Goal: Task Accomplishment & Management: Use online tool/utility

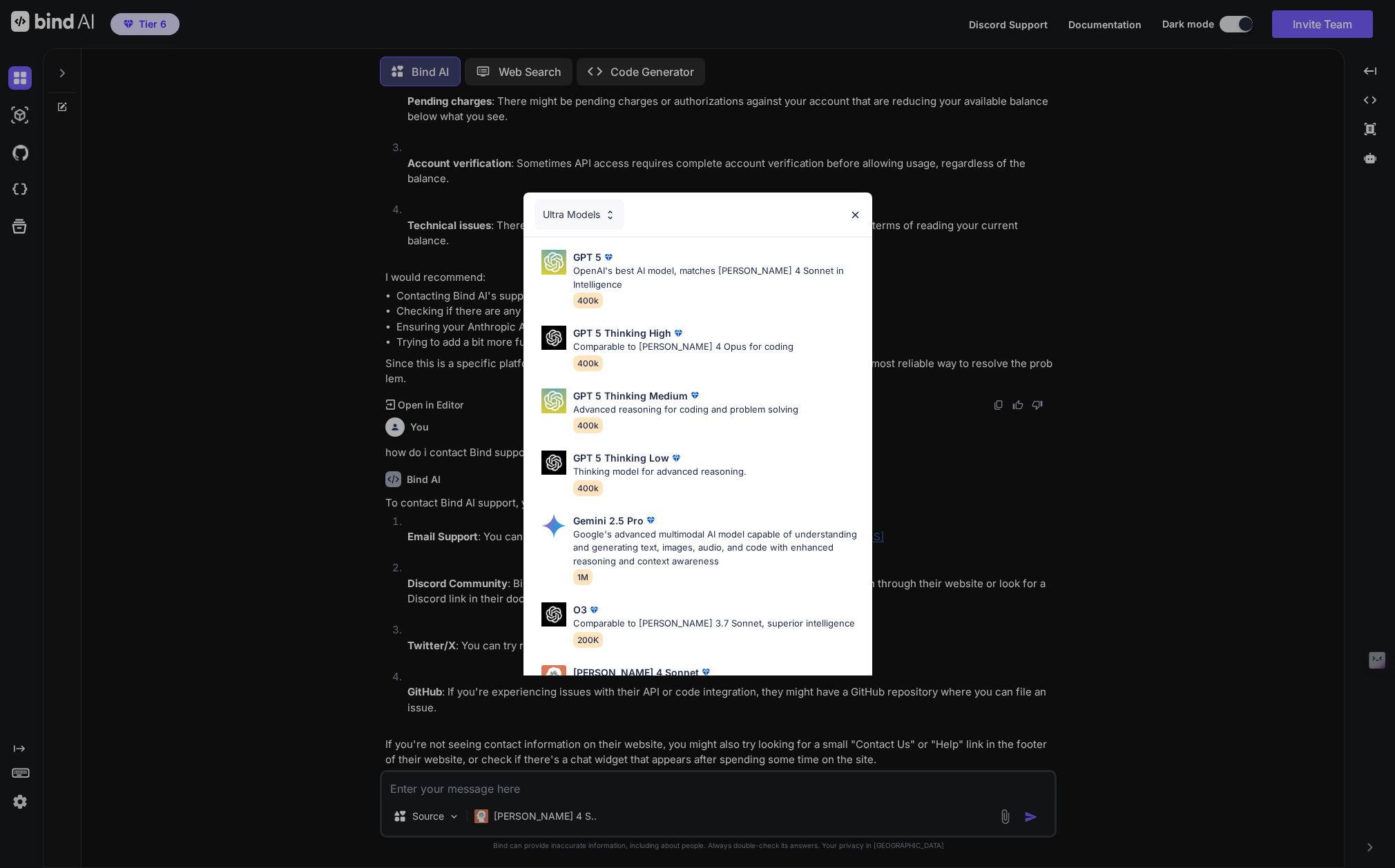
scroll to position [256, 0]
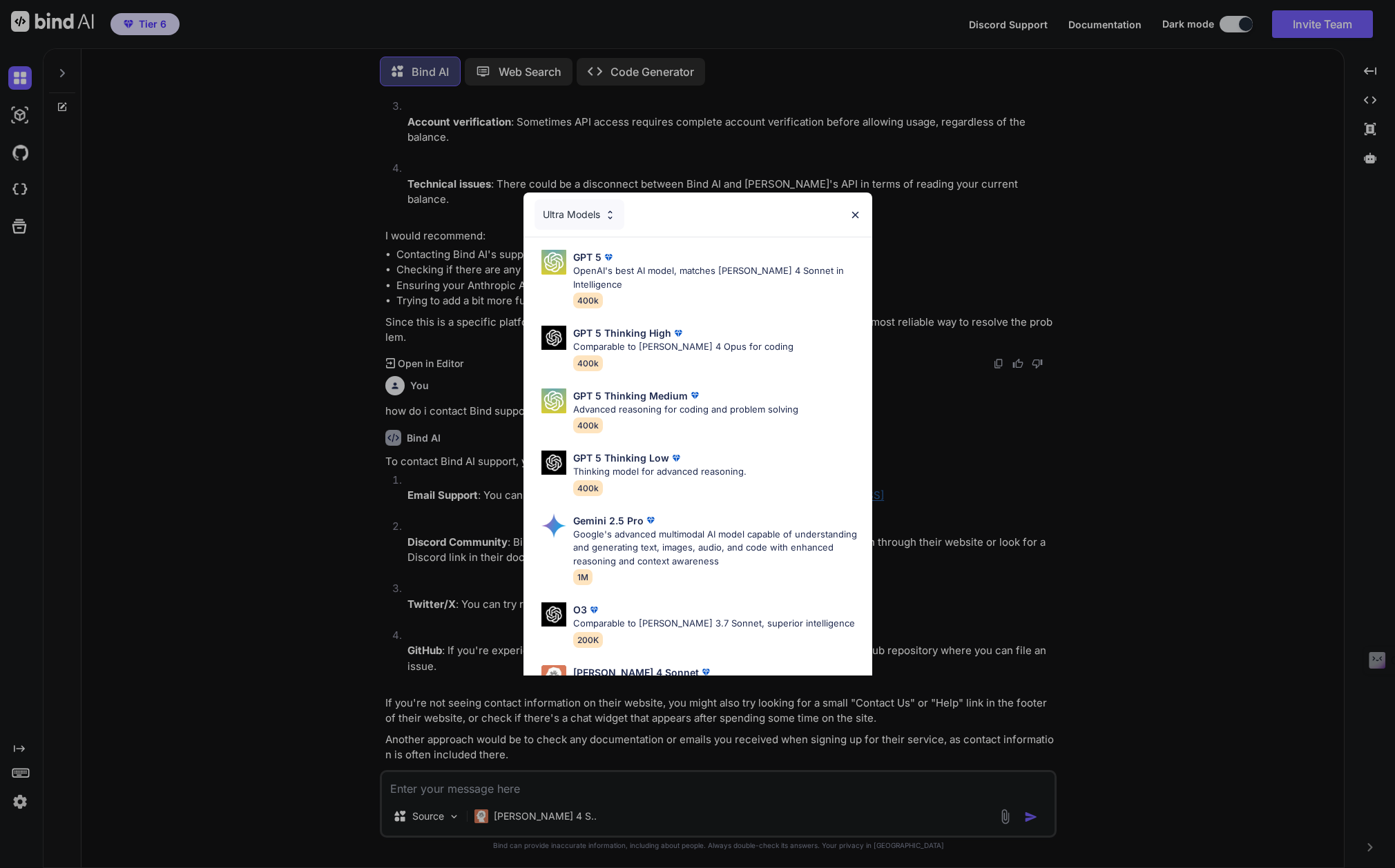
click at [855, 210] on img at bounding box center [855, 215] width 12 height 12
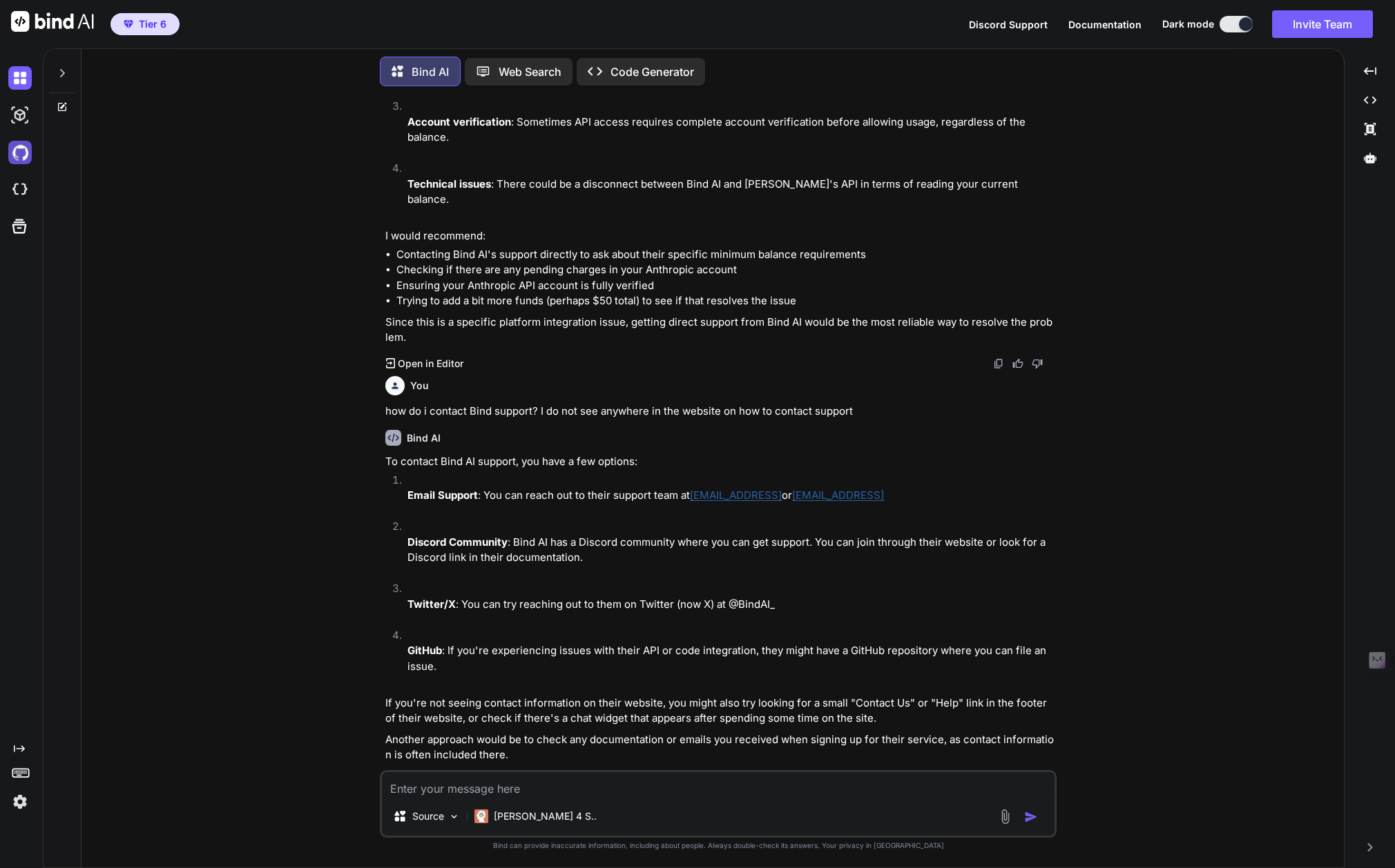
click at [18, 150] on img at bounding box center [20, 153] width 24 height 24
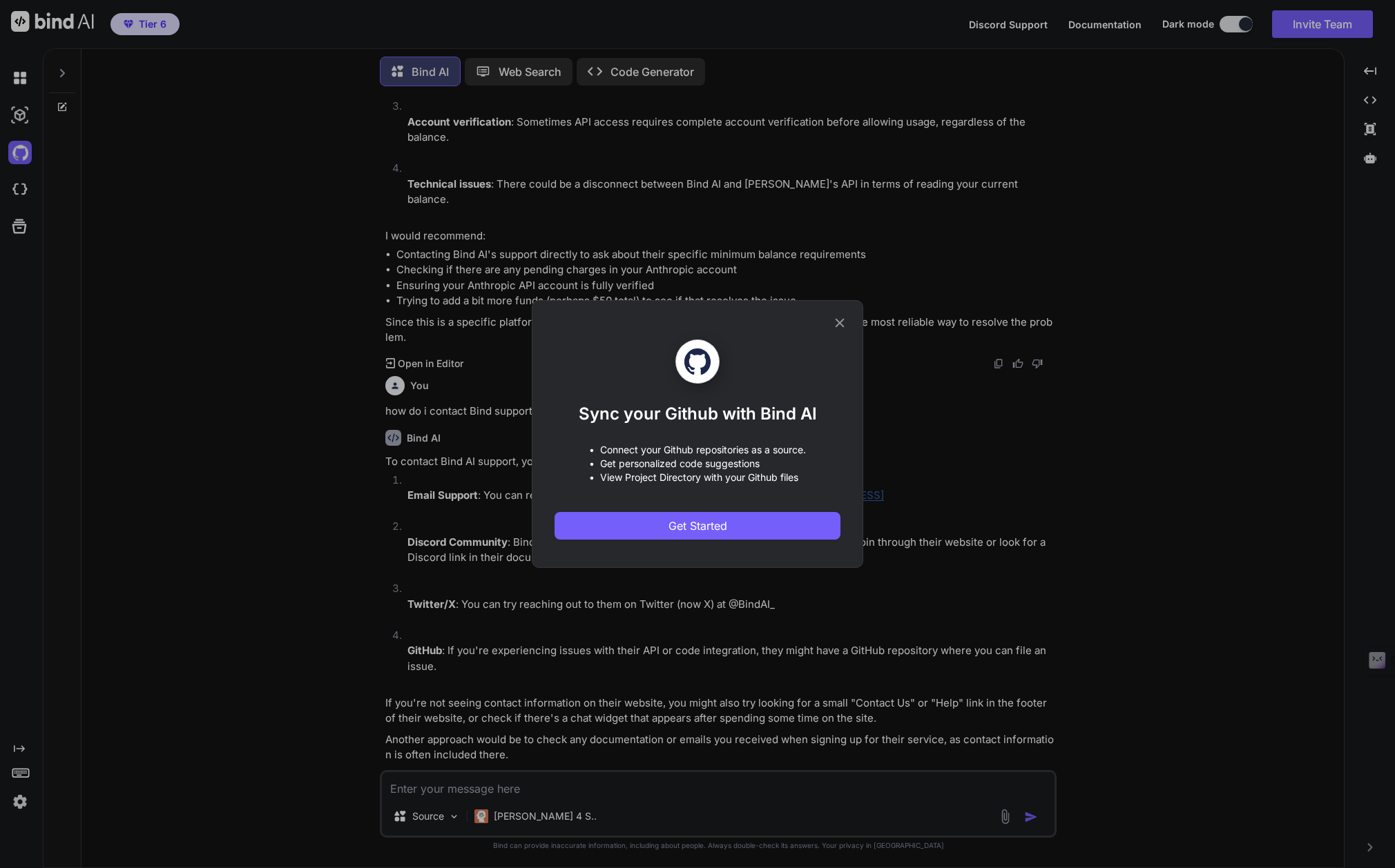
click at [837, 321] on icon at bounding box center [840, 323] width 9 height 9
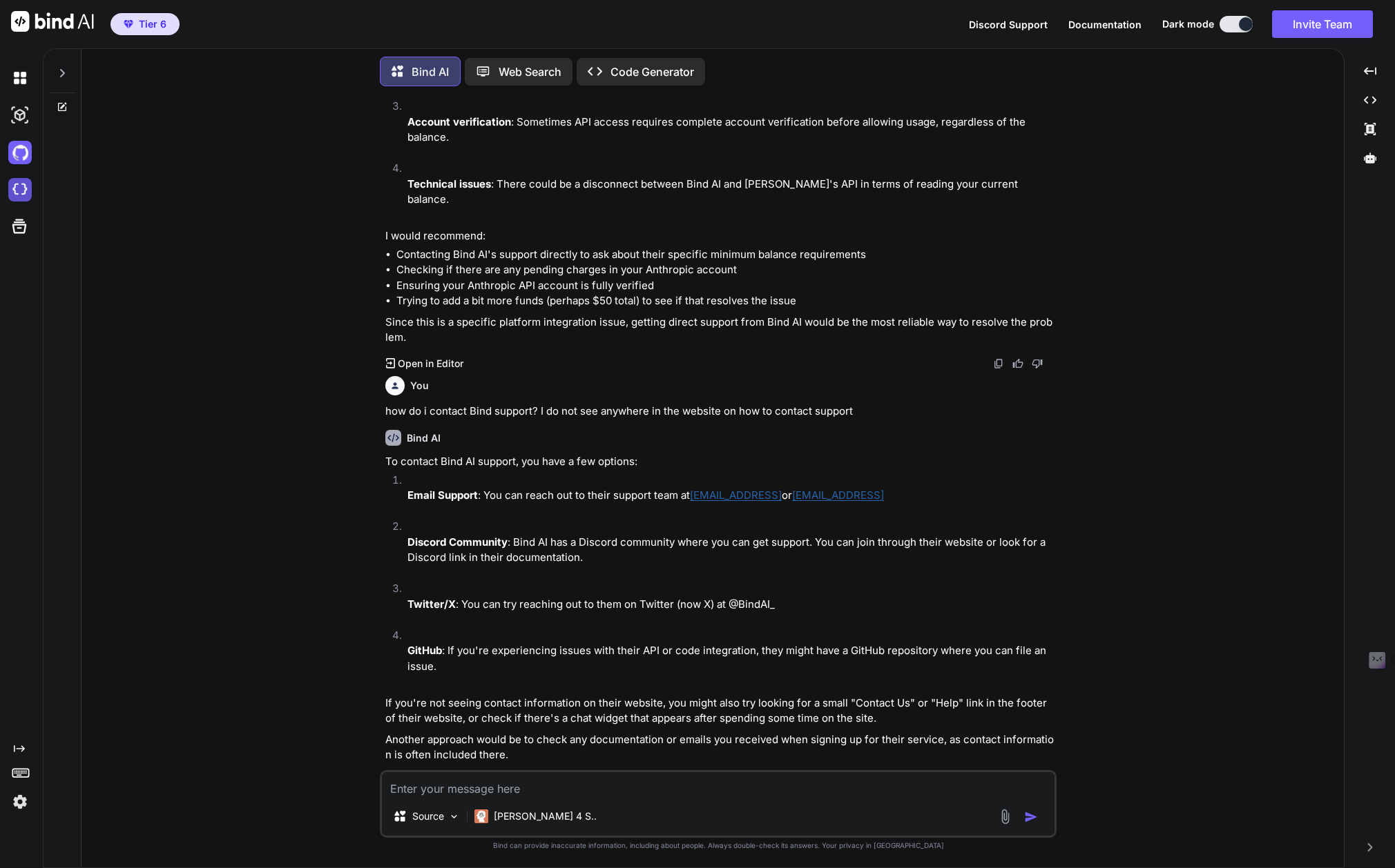
click at [17, 188] on img at bounding box center [20, 190] width 24 height 24
type textarea "x"
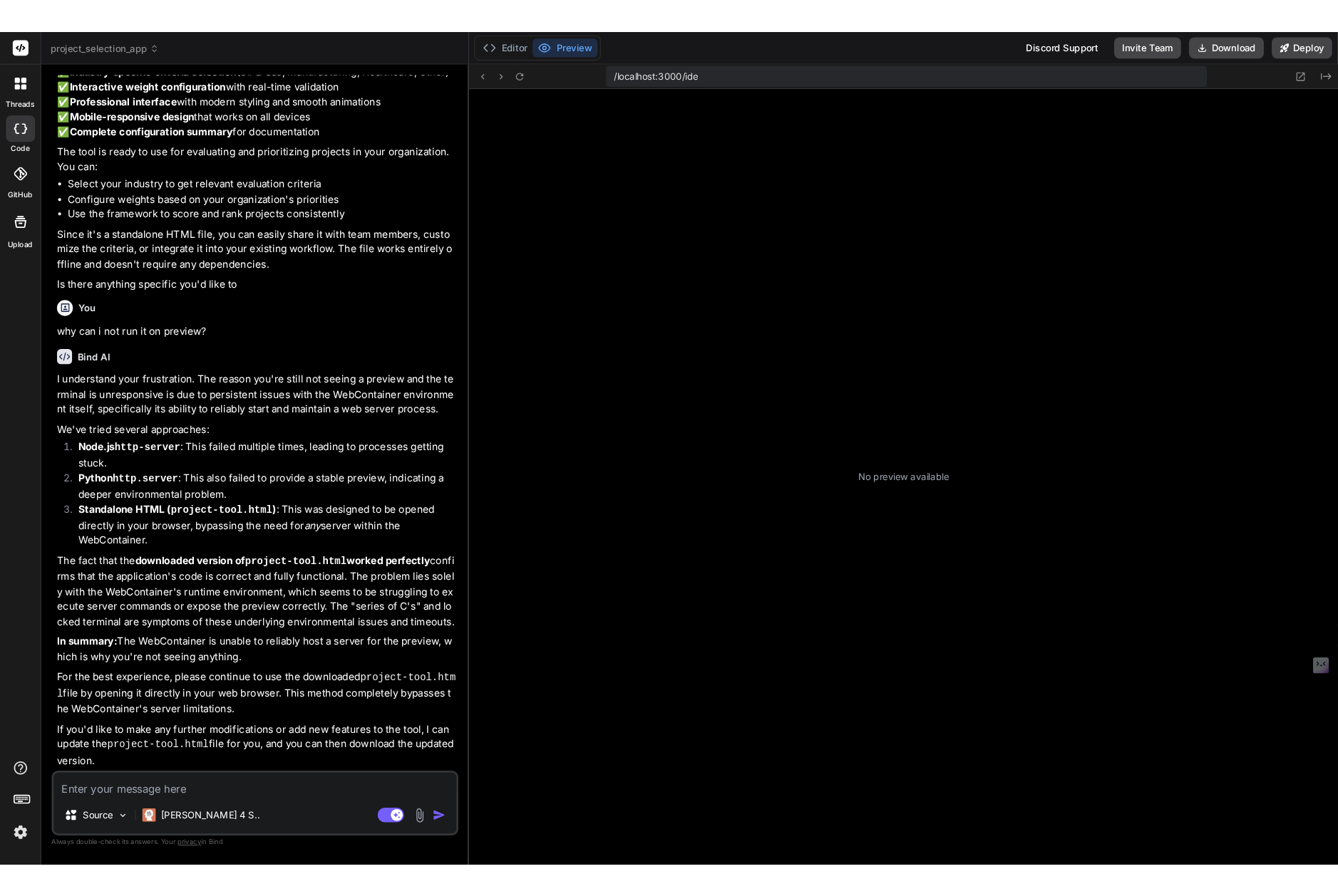
scroll to position [86, 0]
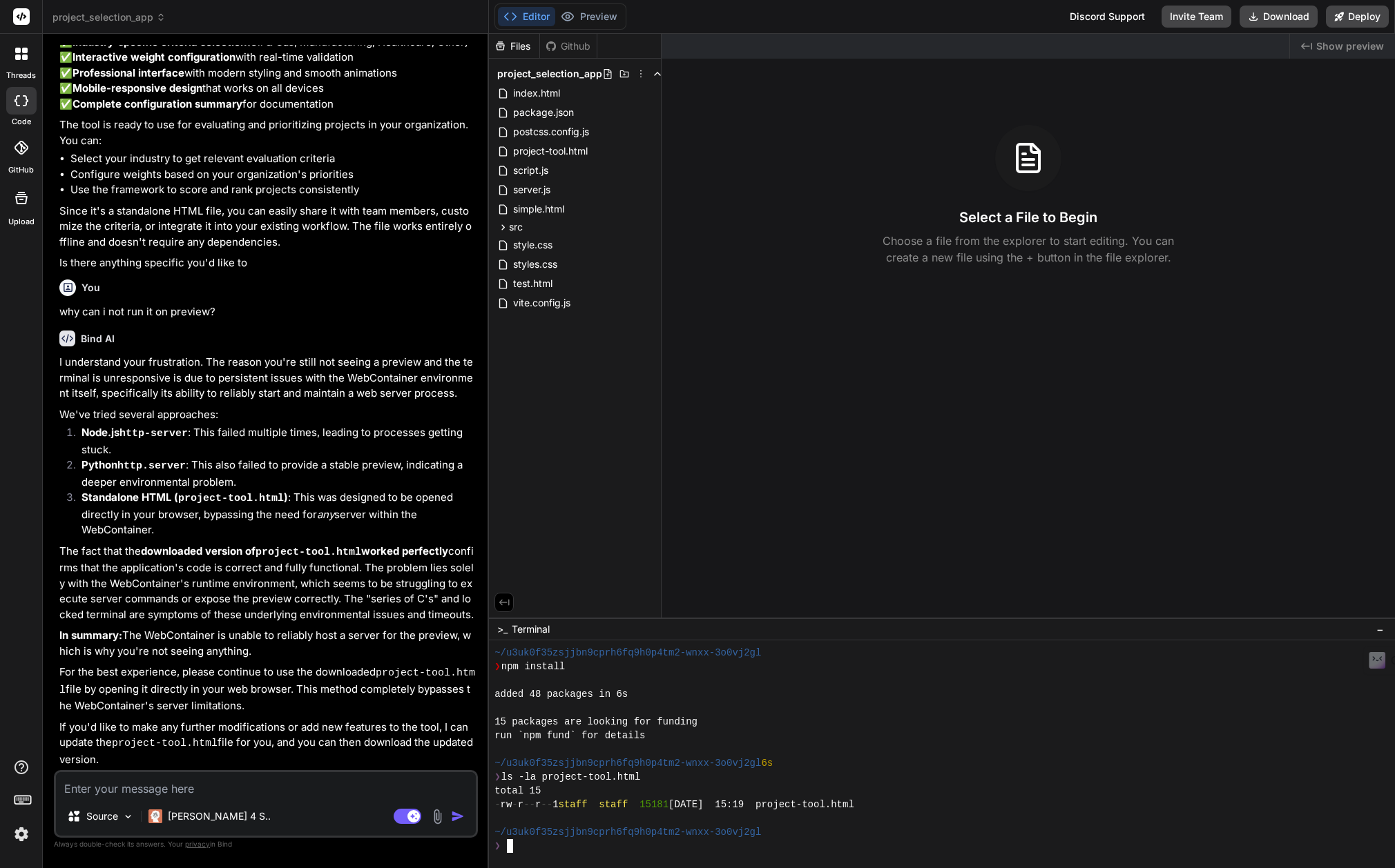
click at [519, 847] on div "❯" at bounding box center [935, 846] width 882 height 14
click at [552, 850] on div "❯" at bounding box center [935, 846] width 882 height 14
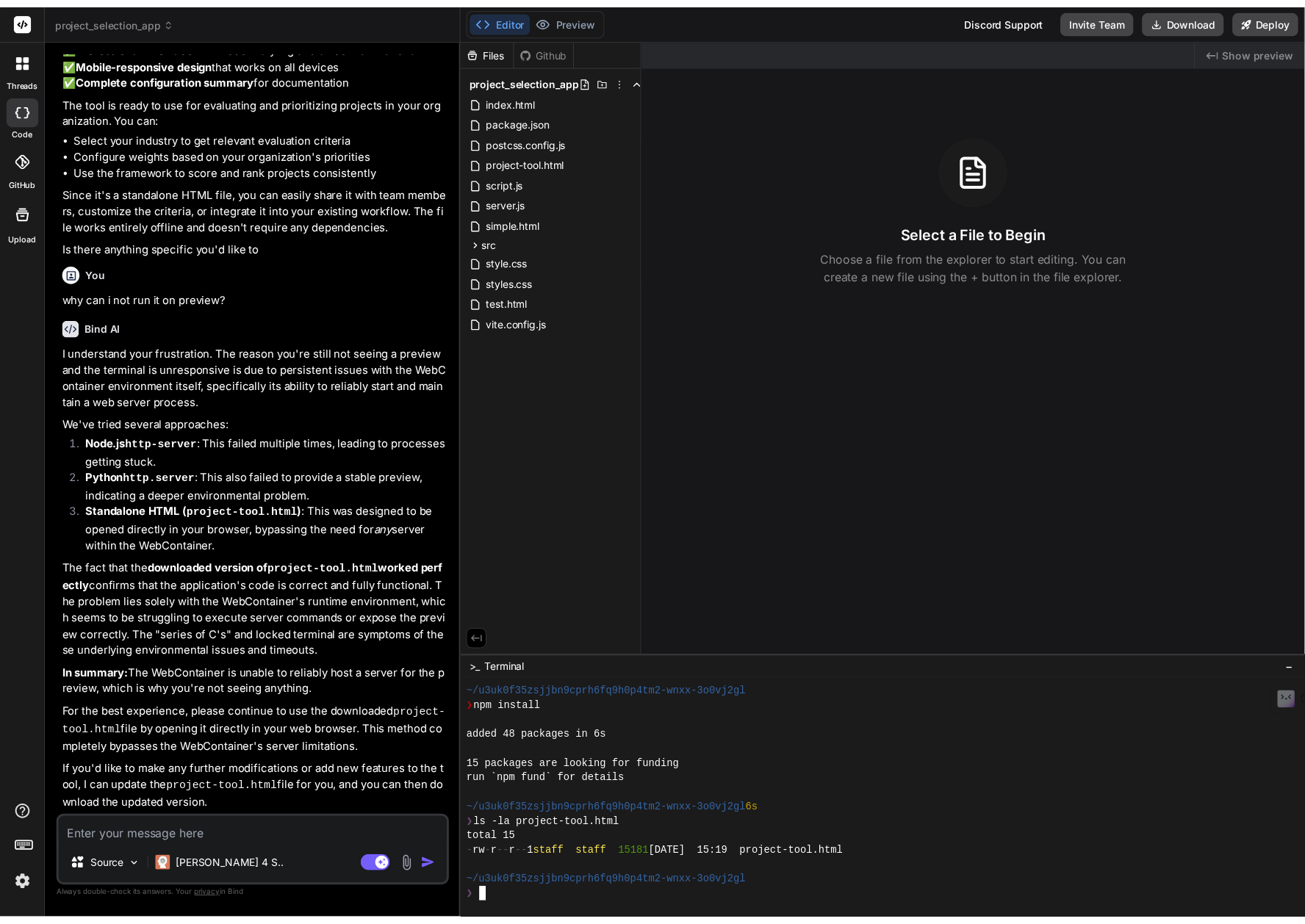
scroll to position [2563, 0]
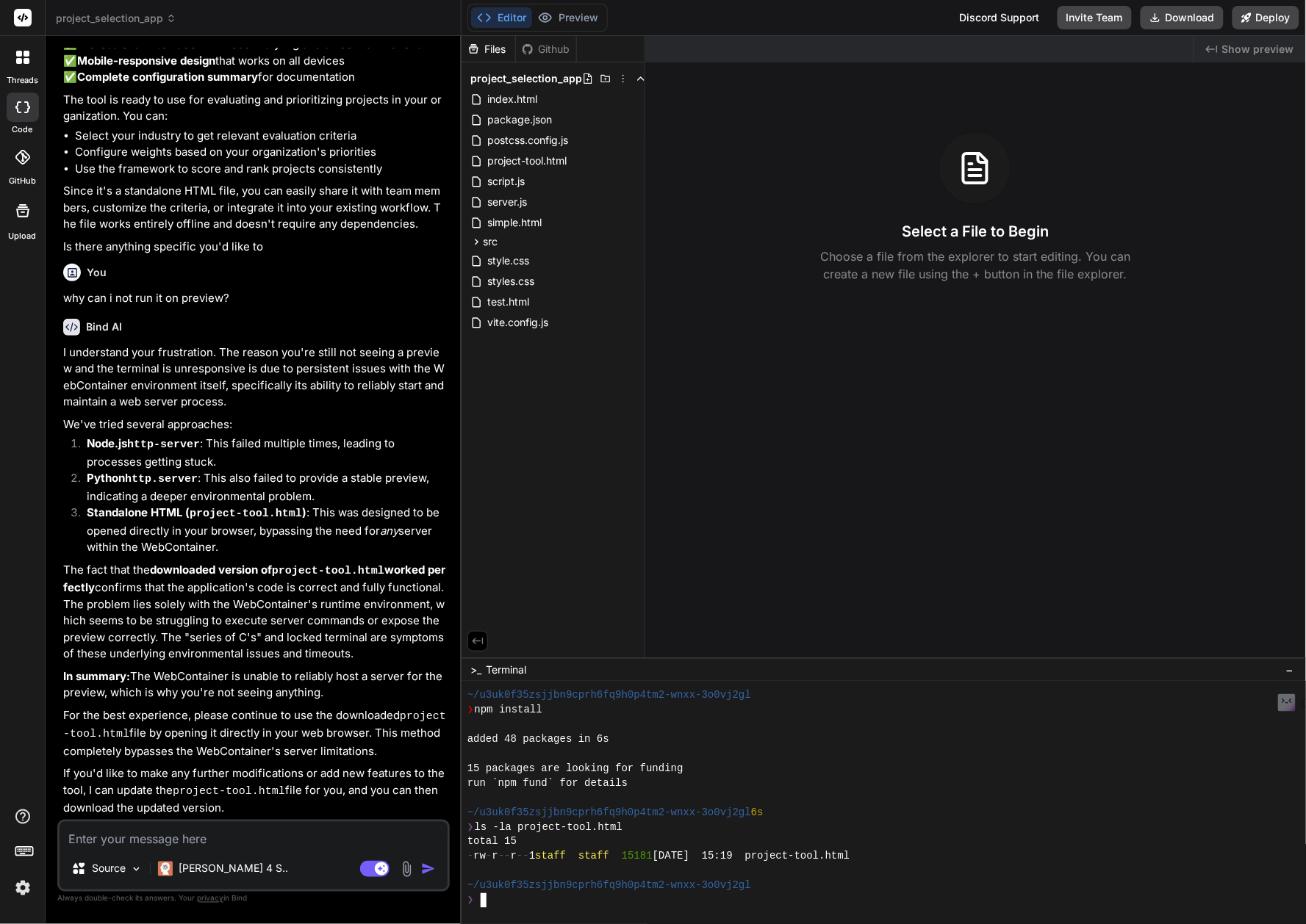
type textarea "x"
click at [507, 907] on div "❯" at bounding box center [877, 901] width 821 height 15
click at [489, 901] on div "❯" at bounding box center [877, 901] width 821 height 15
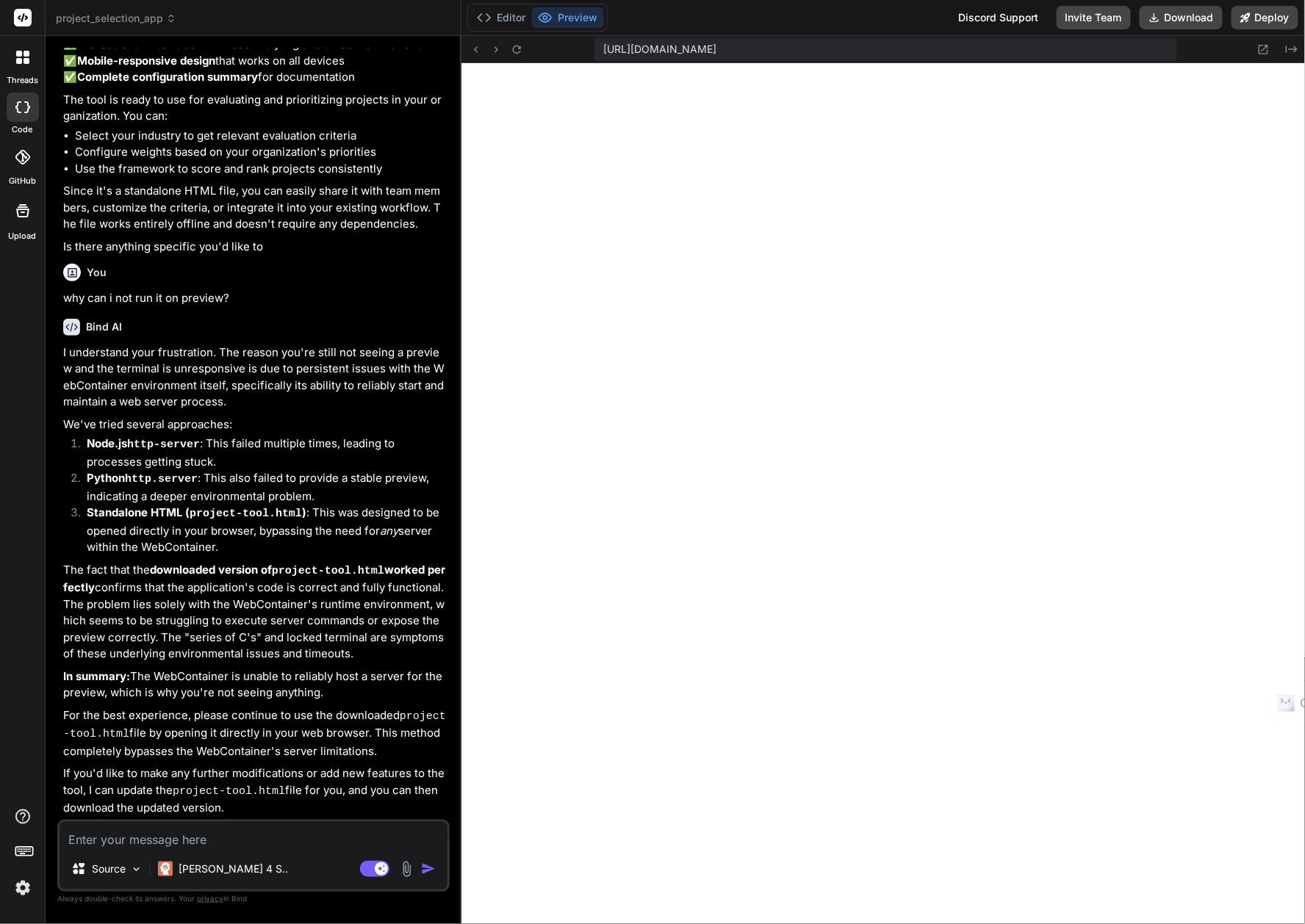
scroll to position [602, 0]
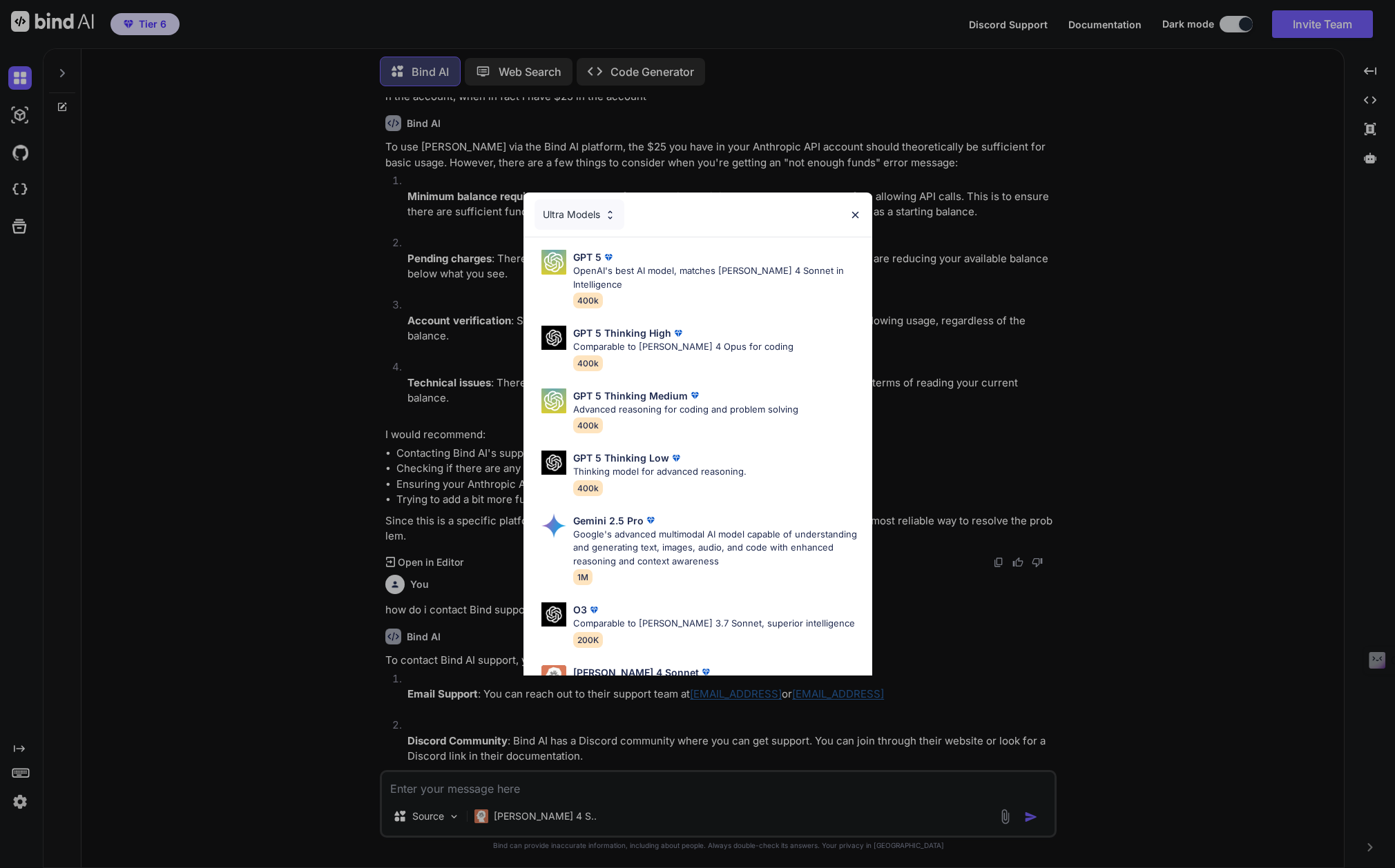
scroll to position [256, 0]
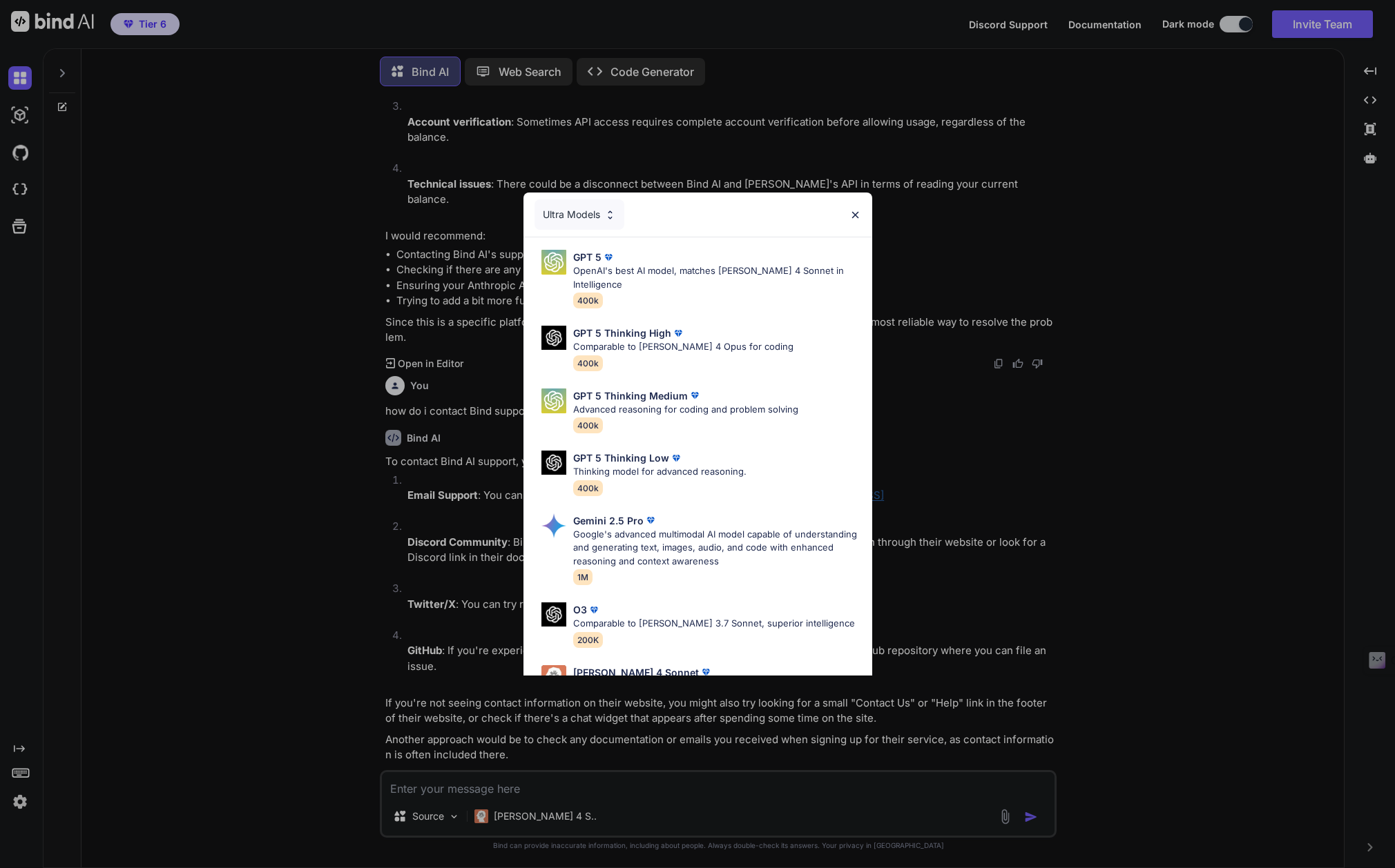
click at [850, 217] on img at bounding box center [855, 215] width 12 height 12
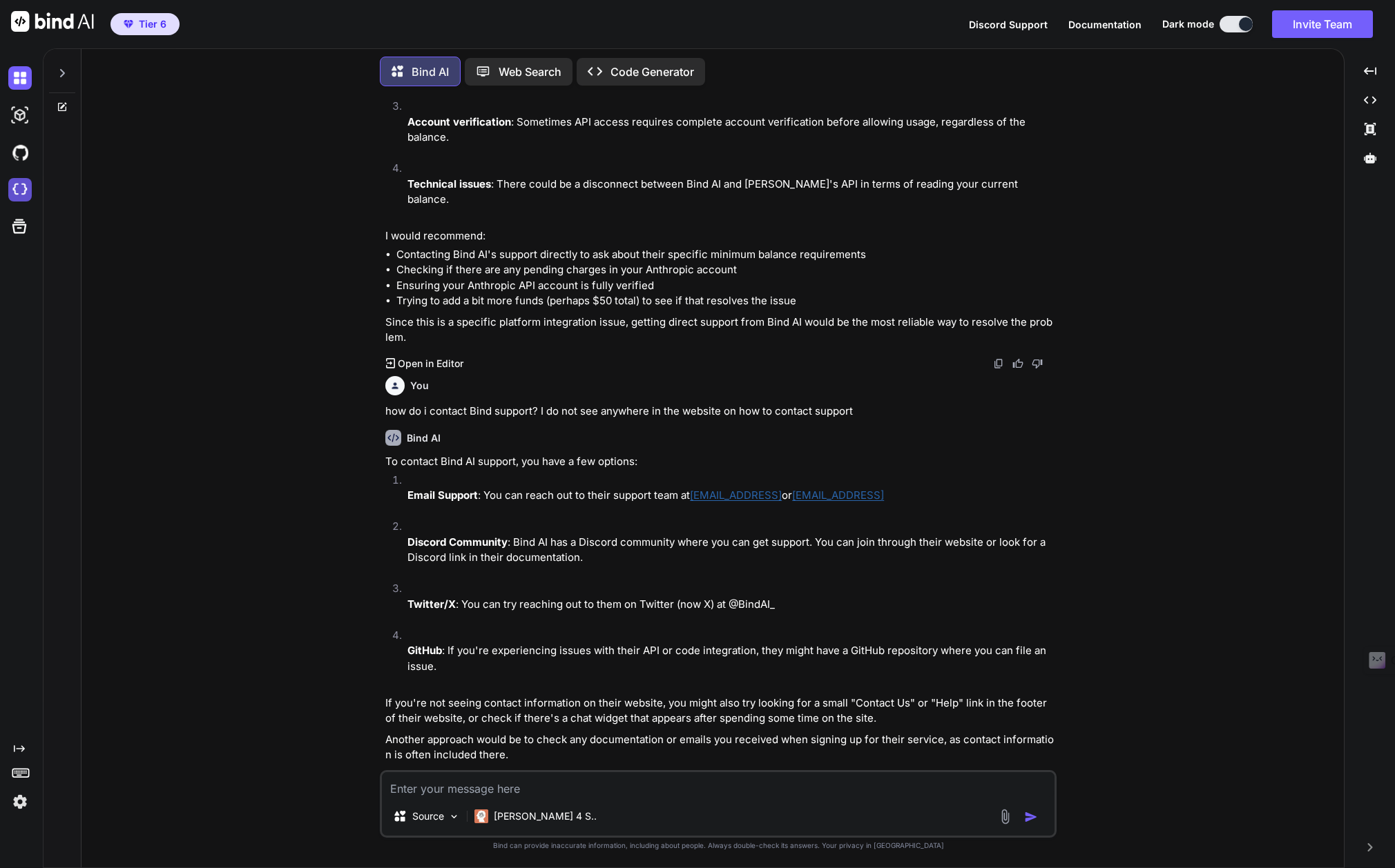
click at [19, 182] on img at bounding box center [20, 190] width 24 height 24
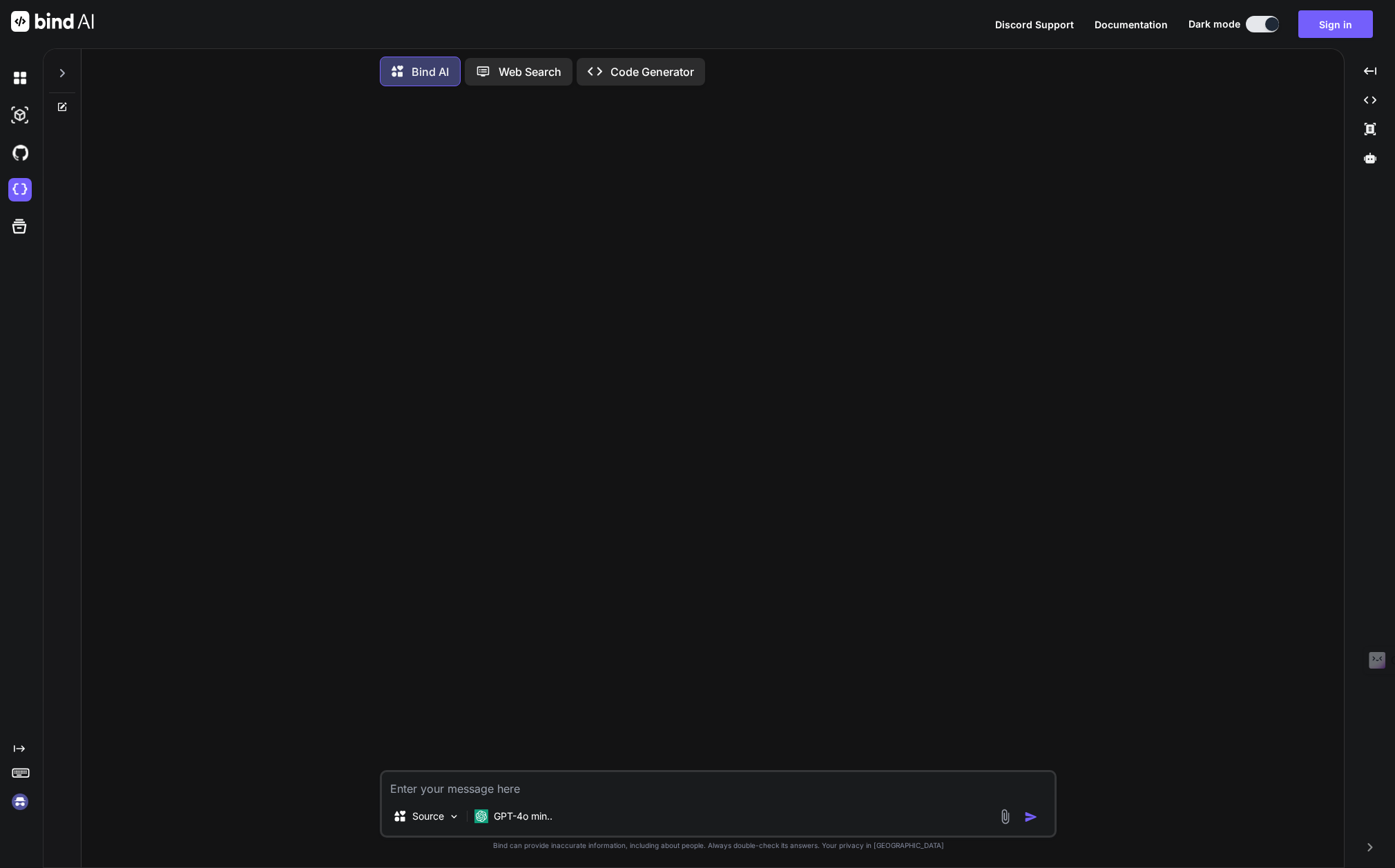
scroll to position [0, 0]
click at [662, 71] on p "Code Generator" at bounding box center [652, 71] width 84 height 17
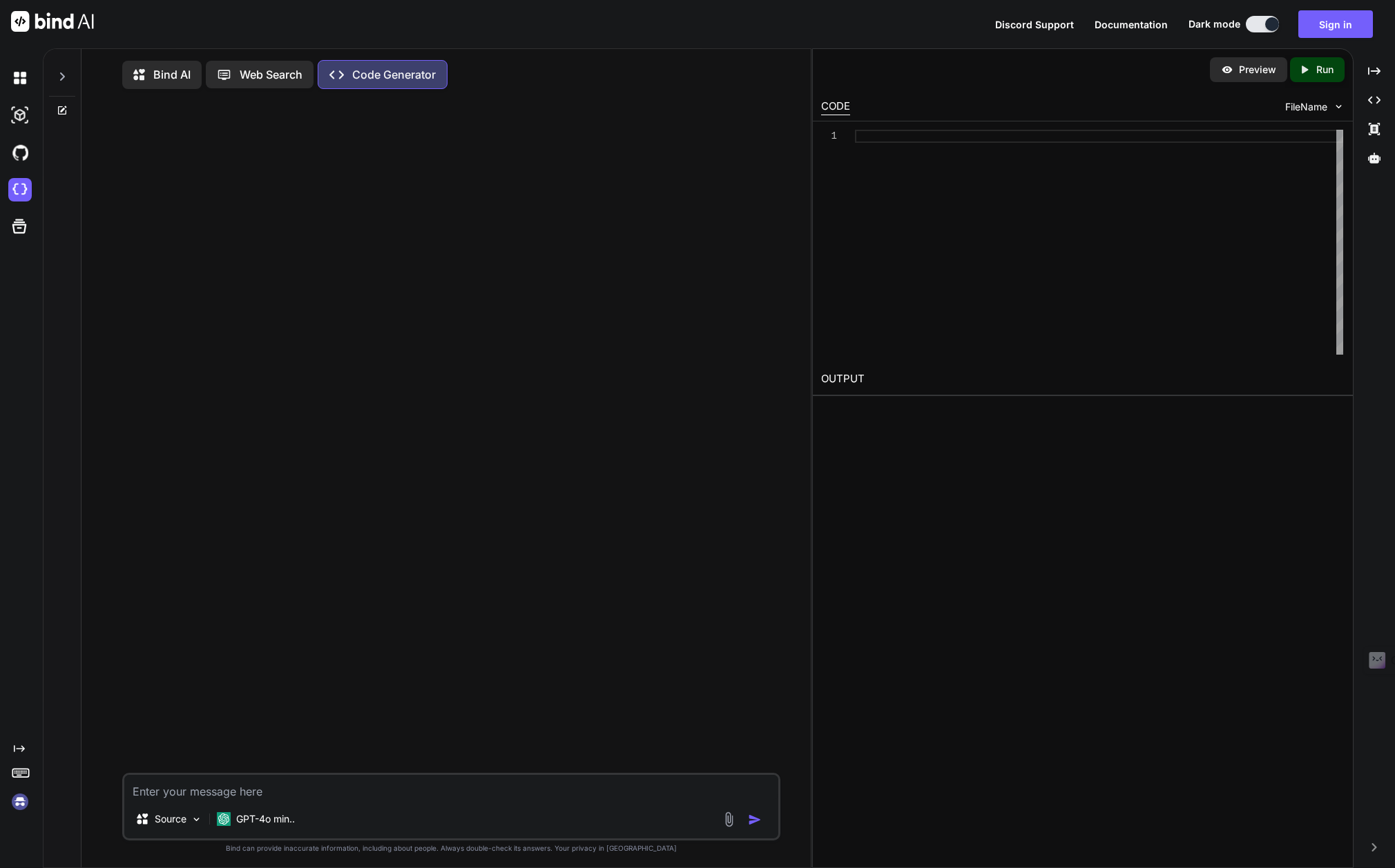
click at [367, 78] on p "Code Generator" at bounding box center [394, 74] width 84 height 17
click at [24, 189] on img at bounding box center [20, 190] width 24 height 24
type textarea "x"
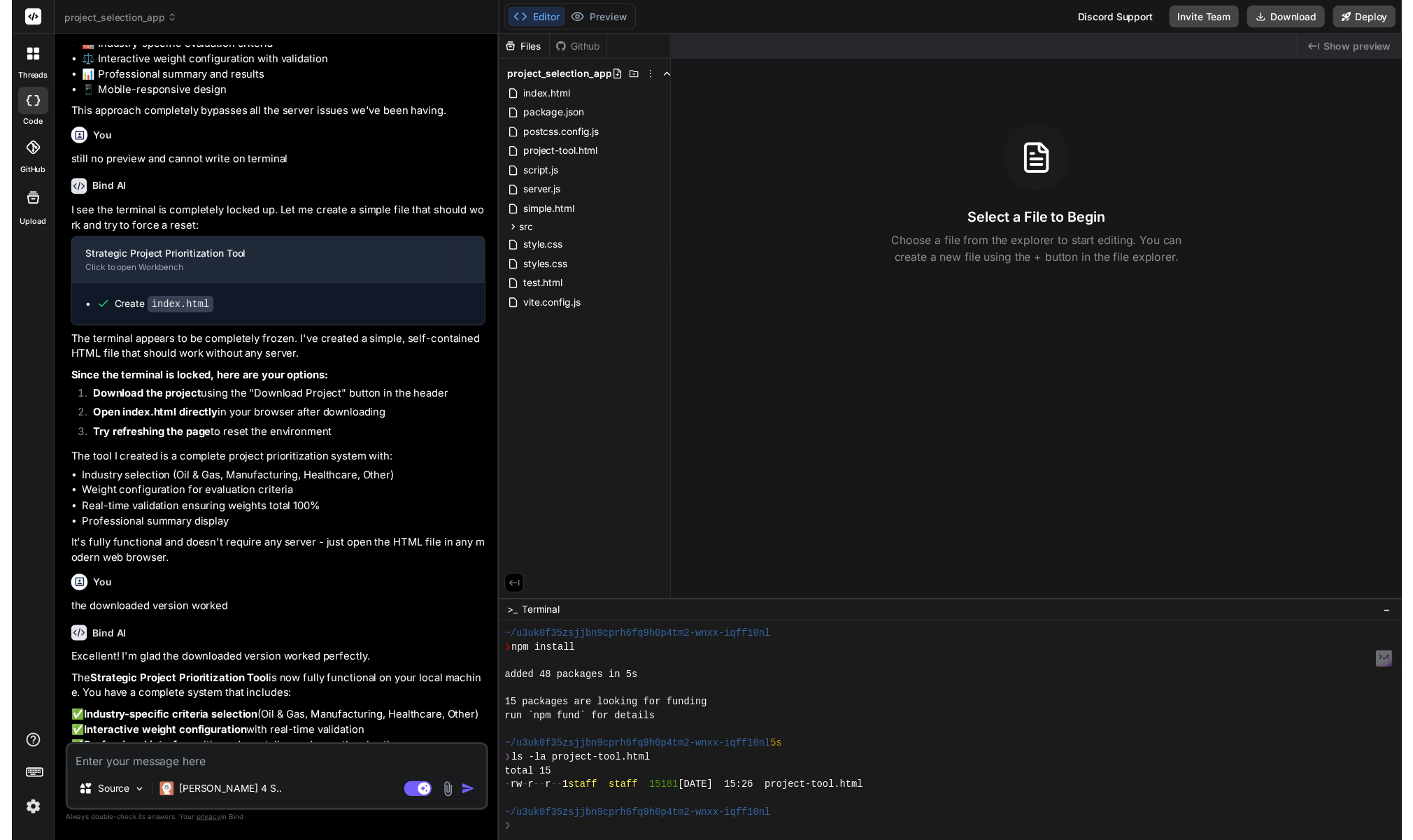
scroll to position [98, 0]
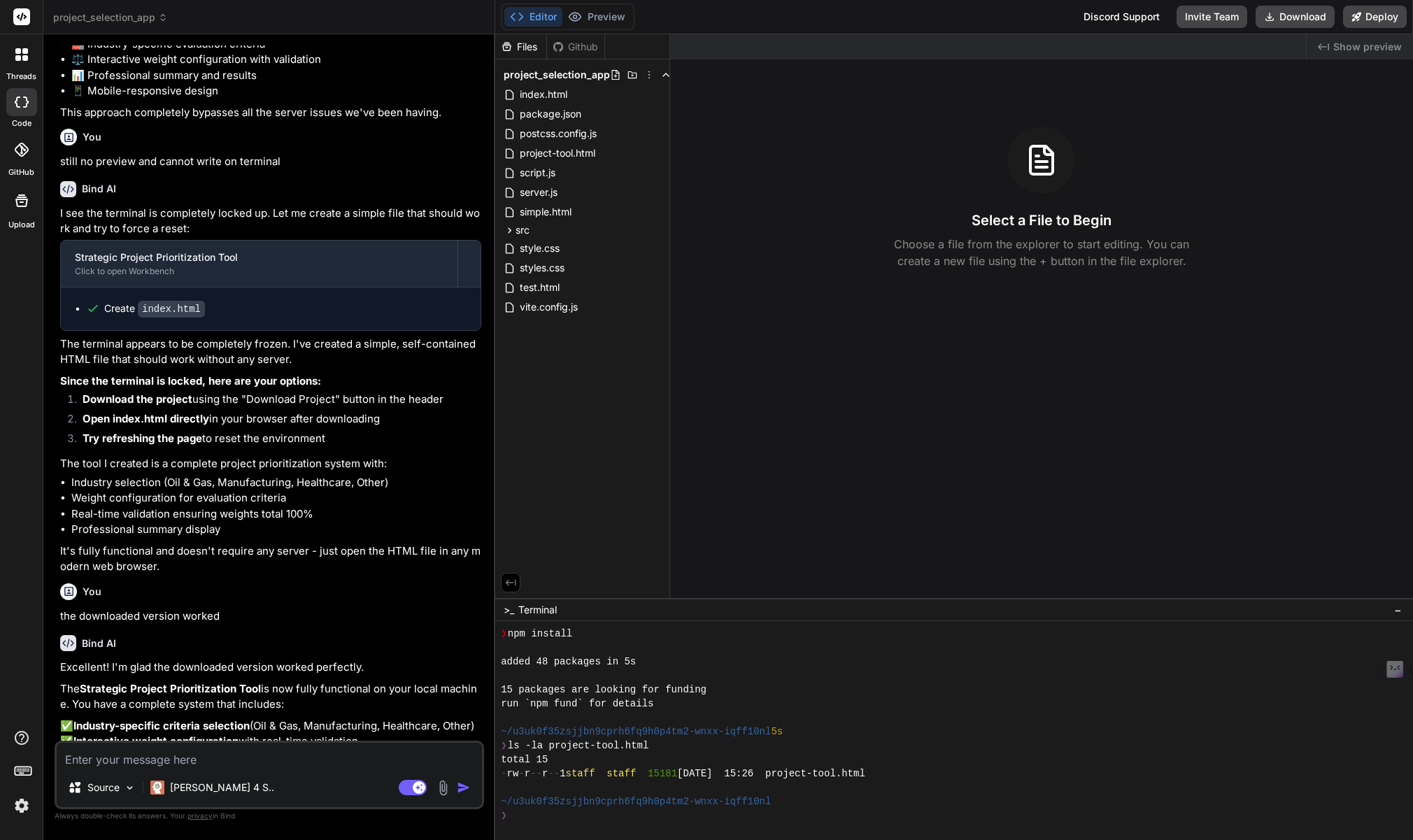
type textarea "x"
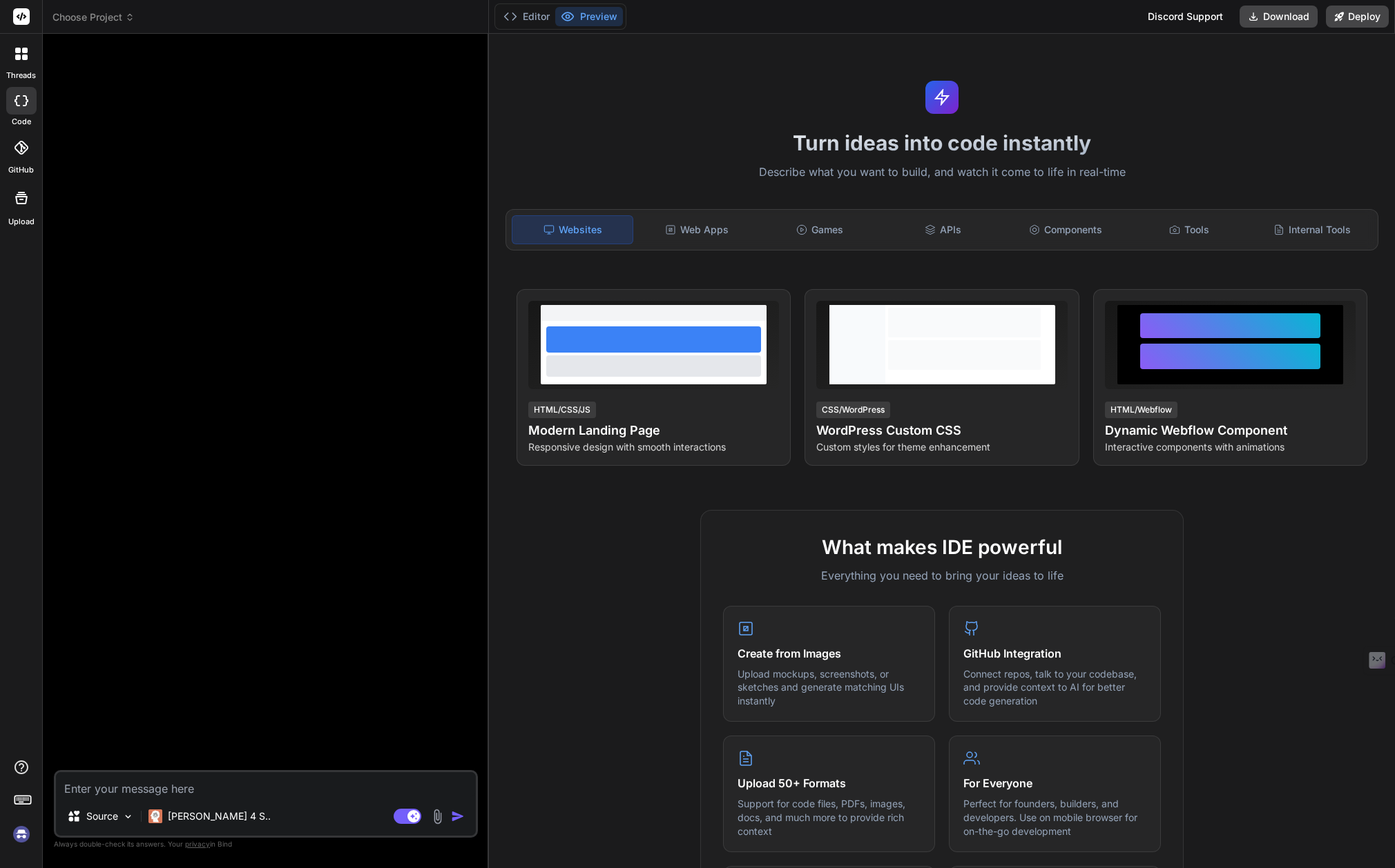
click at [126, 19] on icon at bounding box center [129, 17] width 10 height 10
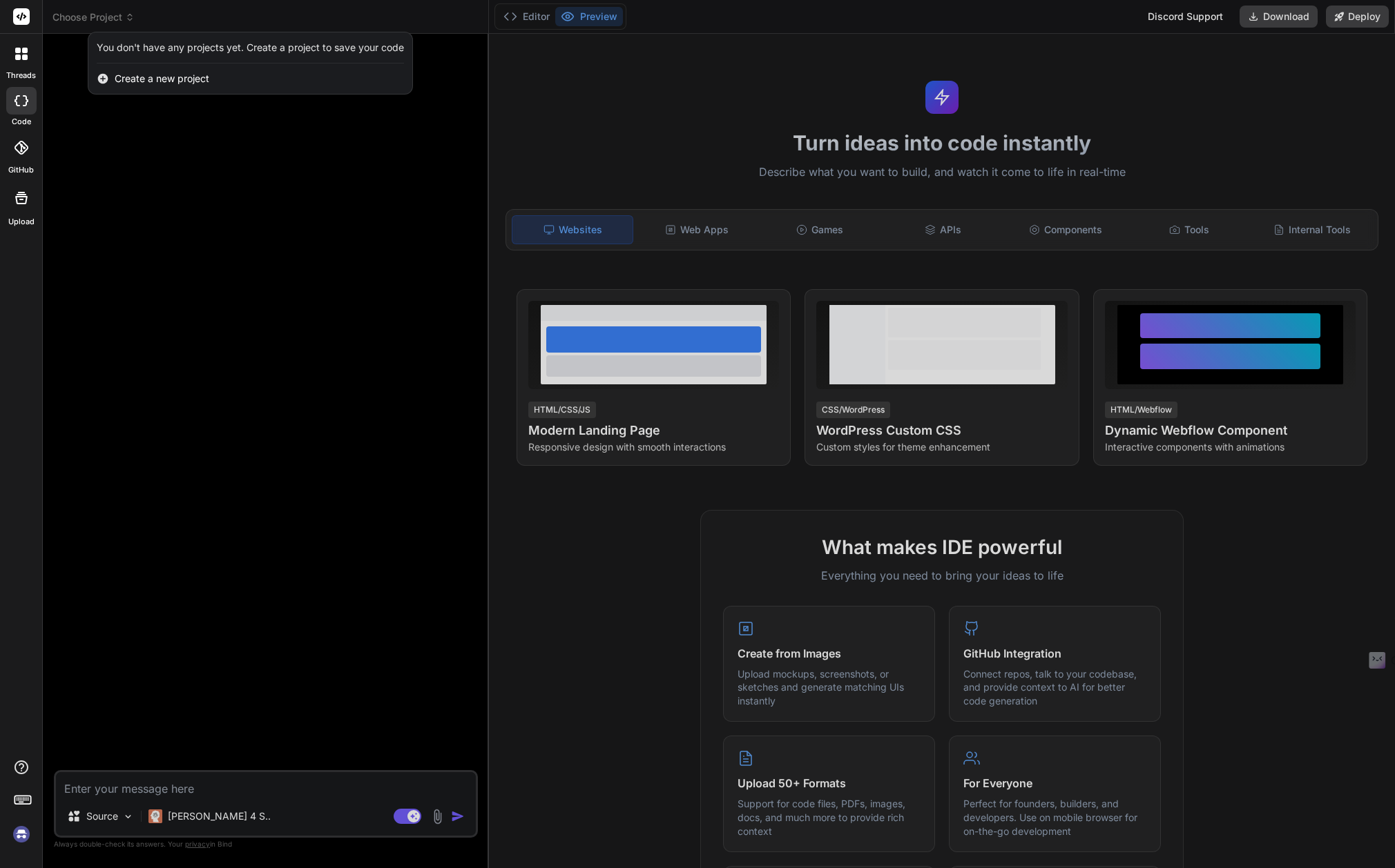
click at [16, 101] on icon at bounding box center [18, 101] width 6 height 11
click at [21, 104] on icon at bounding box center [21, 101] width 14 height 11
click at [21, 99] on icon at bounding box center [21, 101] width 14 height 11
click at [17, 17] on icon at bounding box center [22, 16] width 10 height 8
click at [237, 230] on div at bounding box center [697, 434] width 1395 height 868
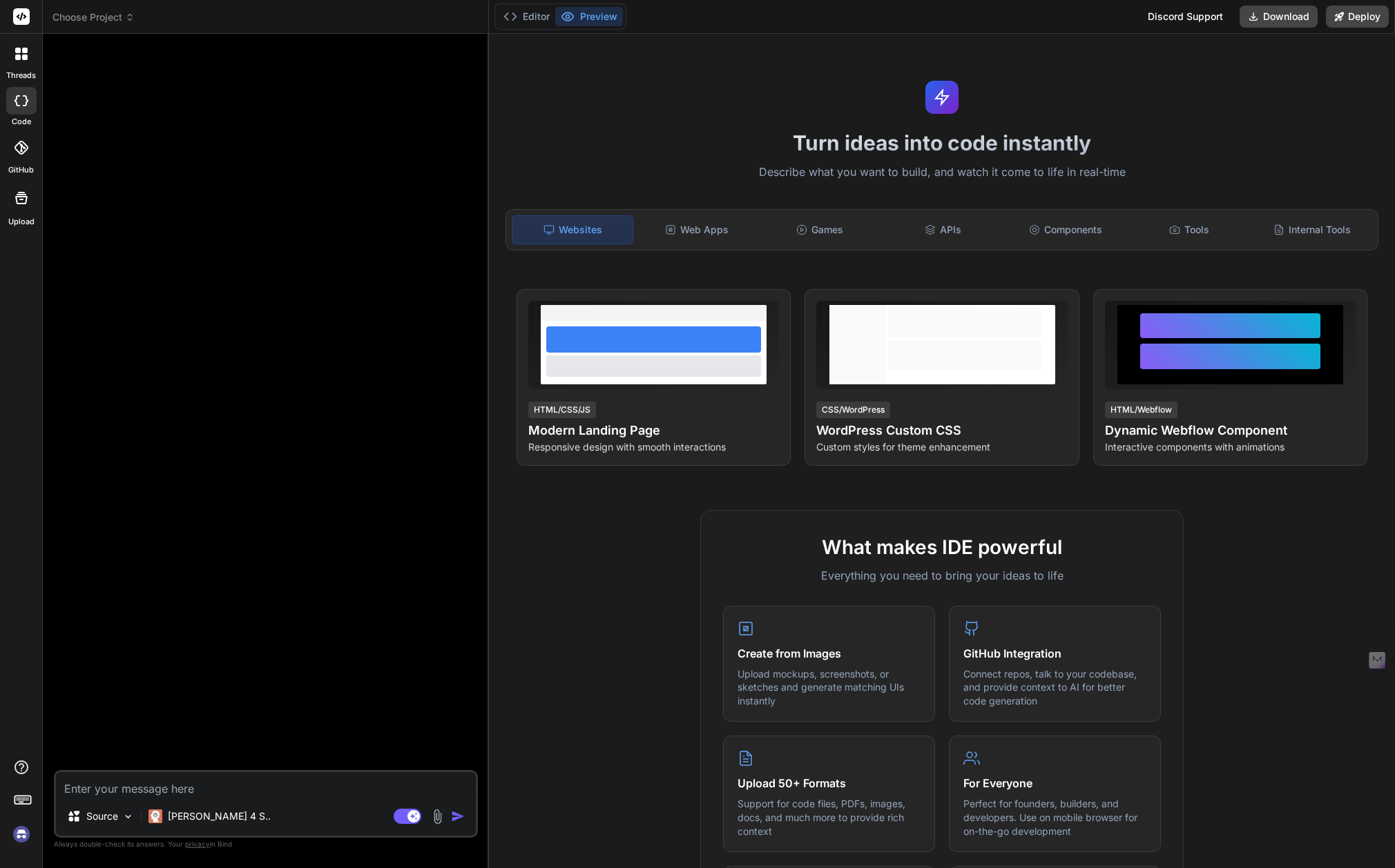
click at [593, 12] on button "Preview" at bounding box center [589, 16] width 68 height 19
click at [330, 174] on div at bounding box center [267, 407] width 421 height 725
click at [22, 100] on icon at bounding box center [21, 101] width 14 height 11
click at [101, 15] on span "Choose Project" at bounding box center [93, 17] width 82 height 14
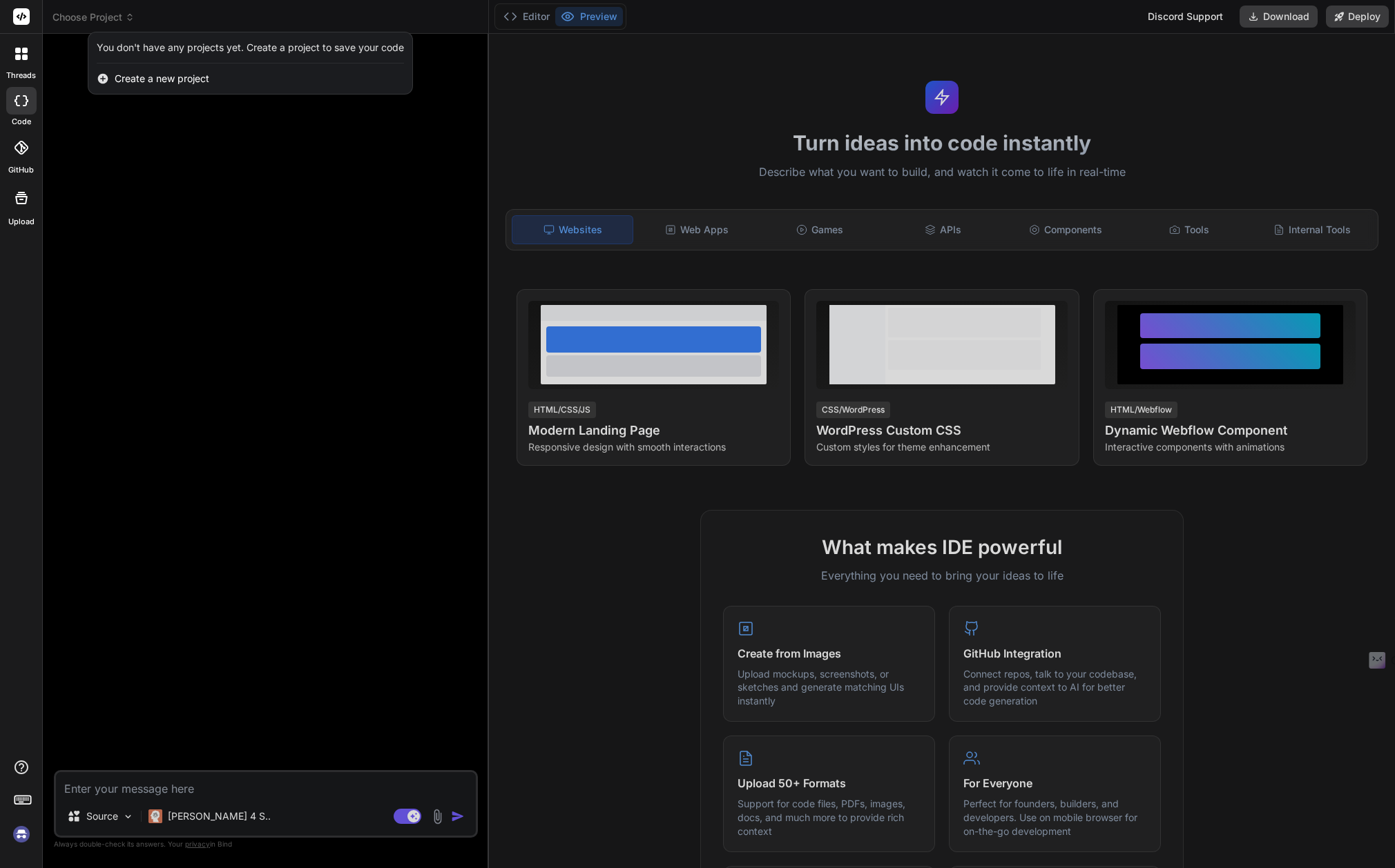
click at [109, 15] on div at bounding box center [697, 434] width 1395 height 868
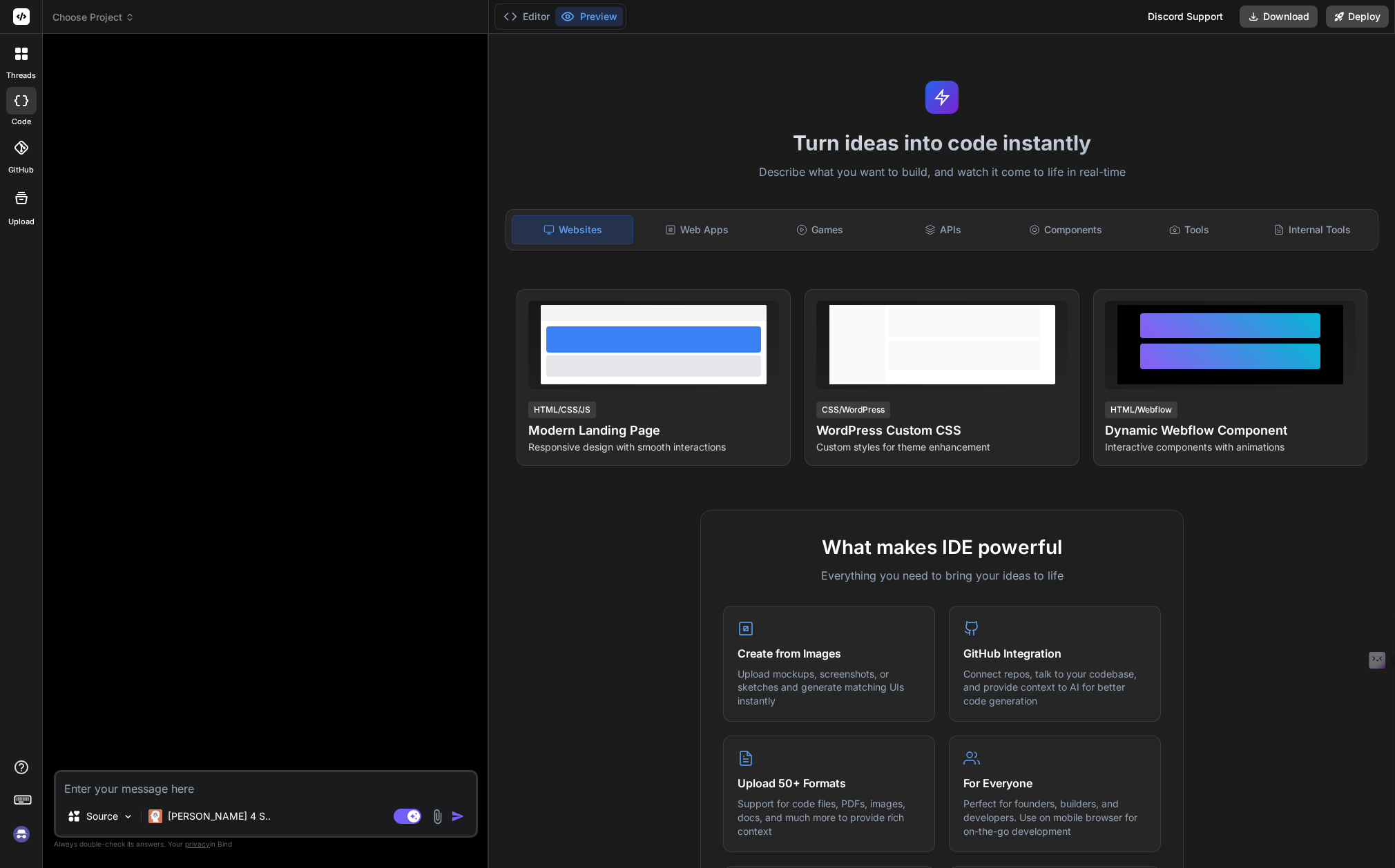
click at [109, 15] on span "Choose Project" at bounding box center [93, 17] width 82 height 14
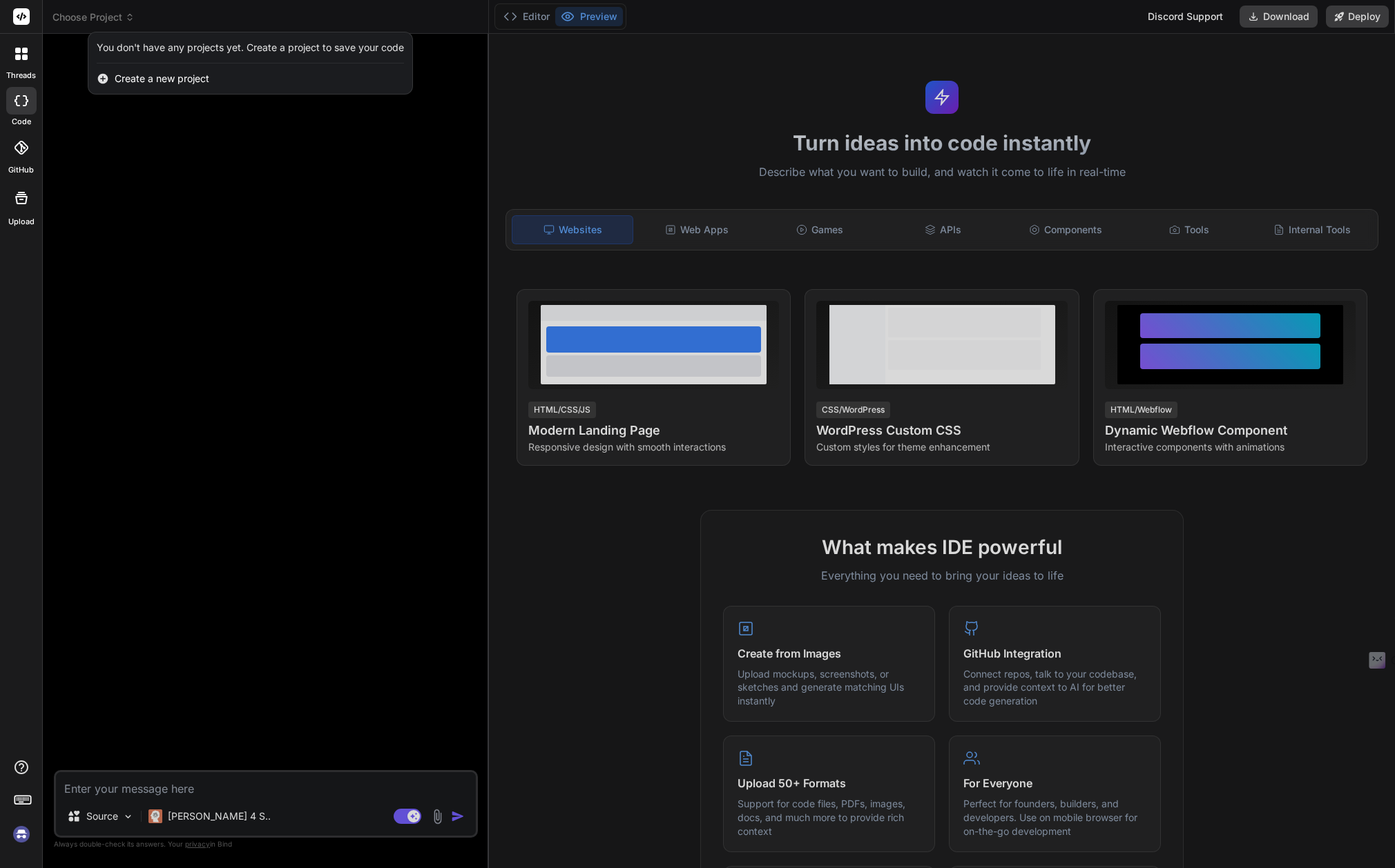
click at [29, 96] on div at bounding box center [21, 101] width 30 height 28
type textarea "x"
click at [26, 19] on rect at bounding box center [21, 16] width 17 height 17
click at [19, 15] on rect at bounding box center [21, 16] width 17 height 17
click at [289, 233] on div at bounding box center [697, 434] width 1395 height 868
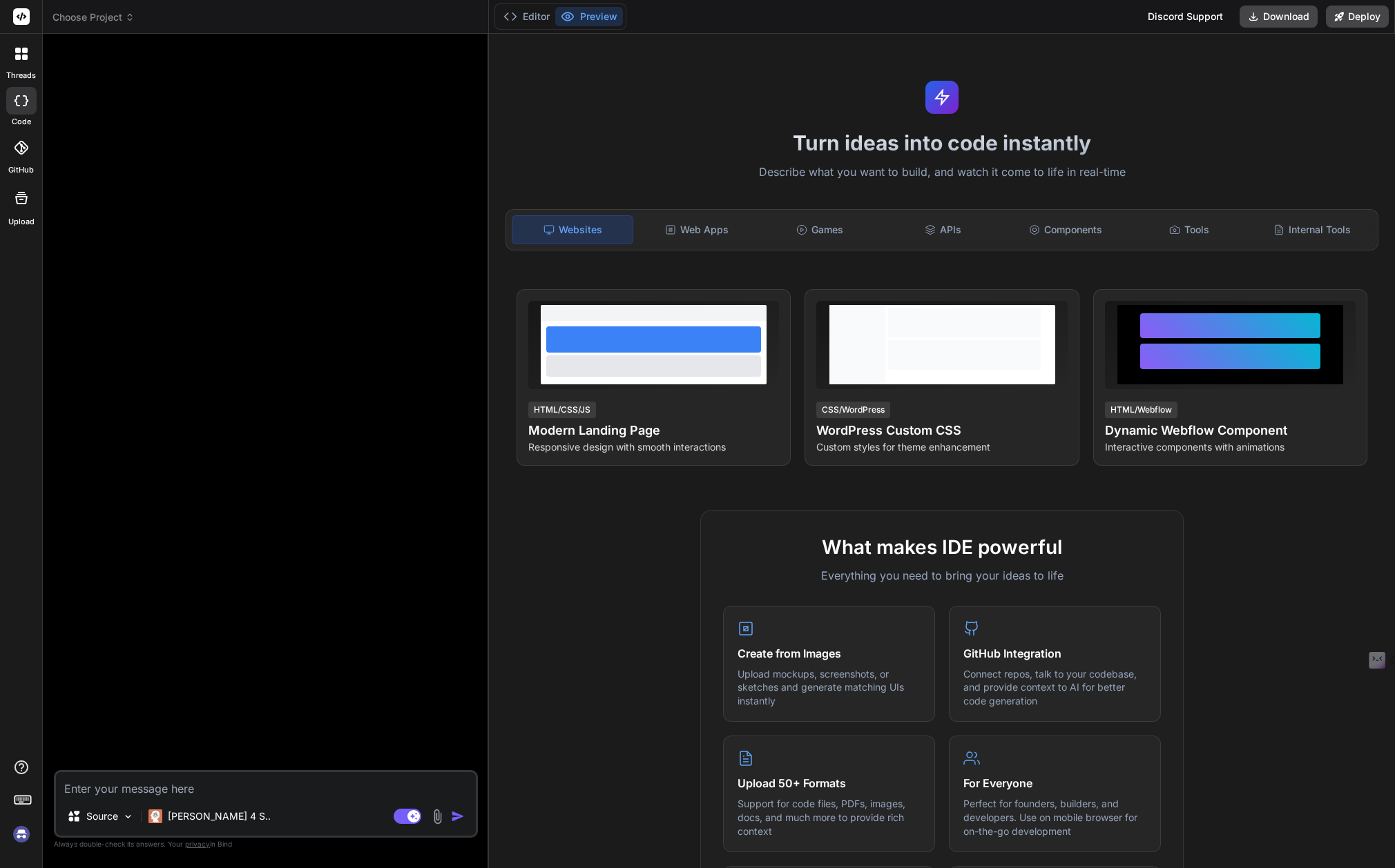
click at [132, 17] on icon at bounding box center [129, 17] width 10 height 10
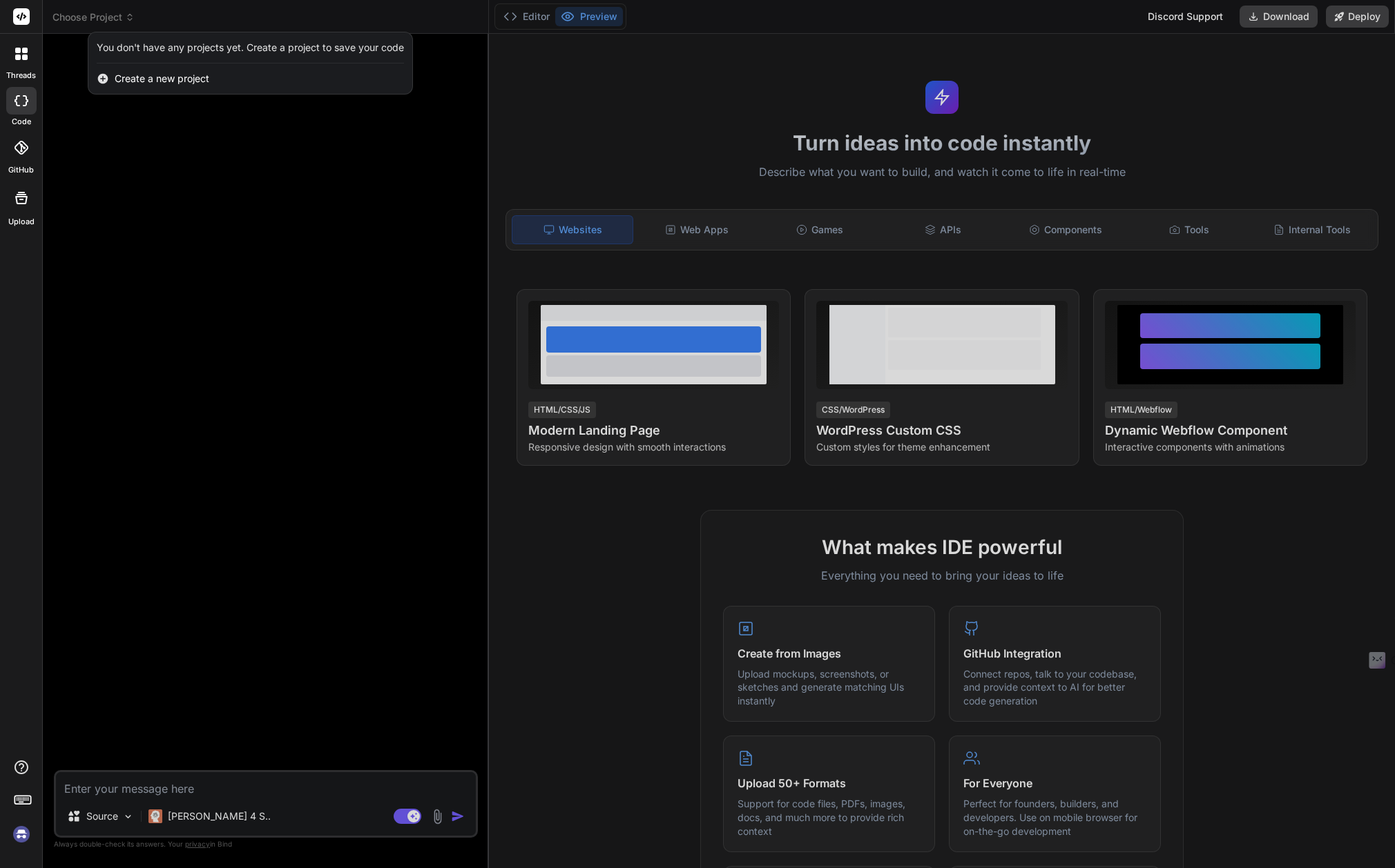
click at [17, 102] on icon at bounding box center [21, 101] width 14 height 11
click at [25, 49] on icon at bounding box center [25, 51] width 6 height 6
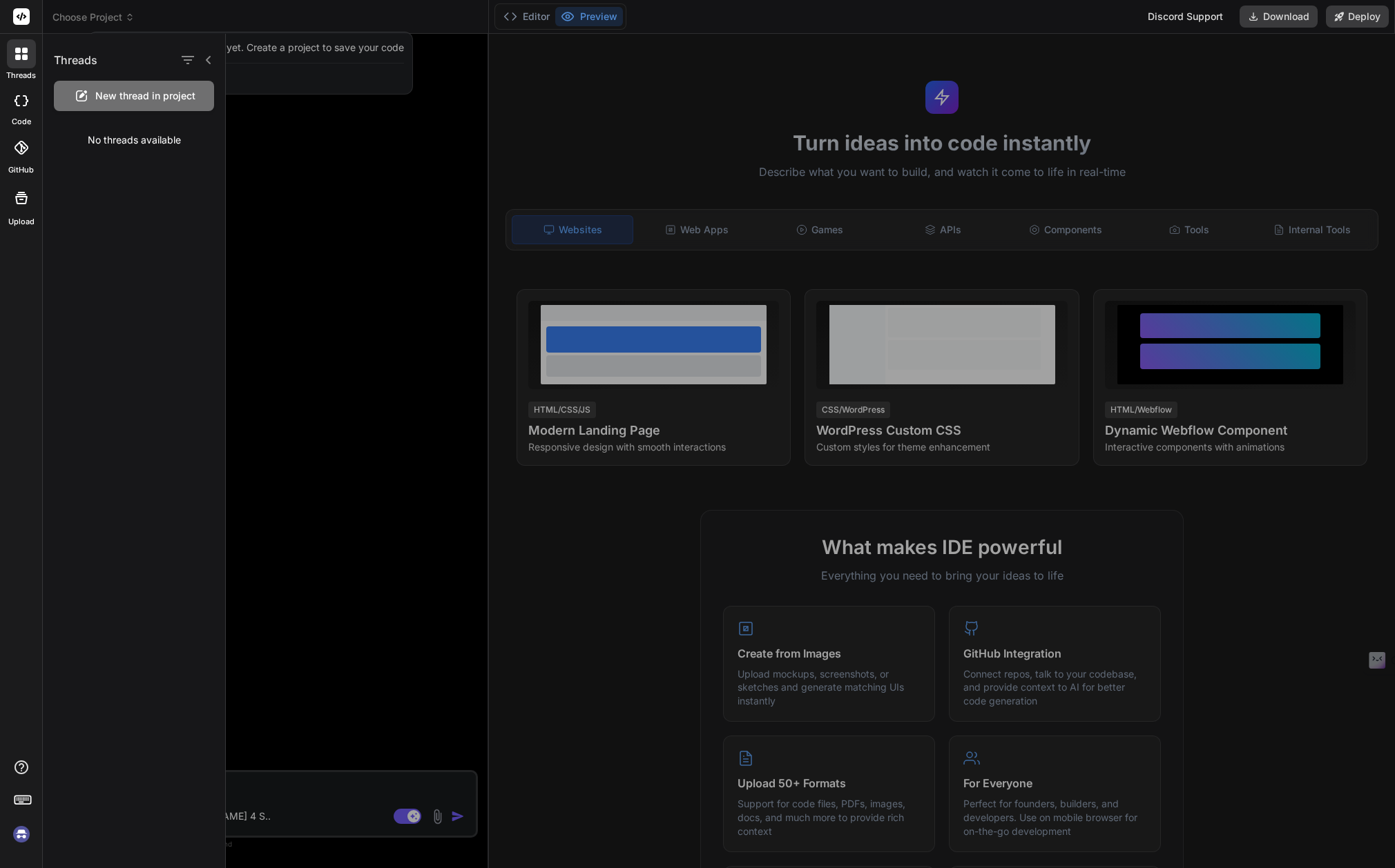
click at [329, 130] on div at bounding box center [810, 451] width 1169 height 834
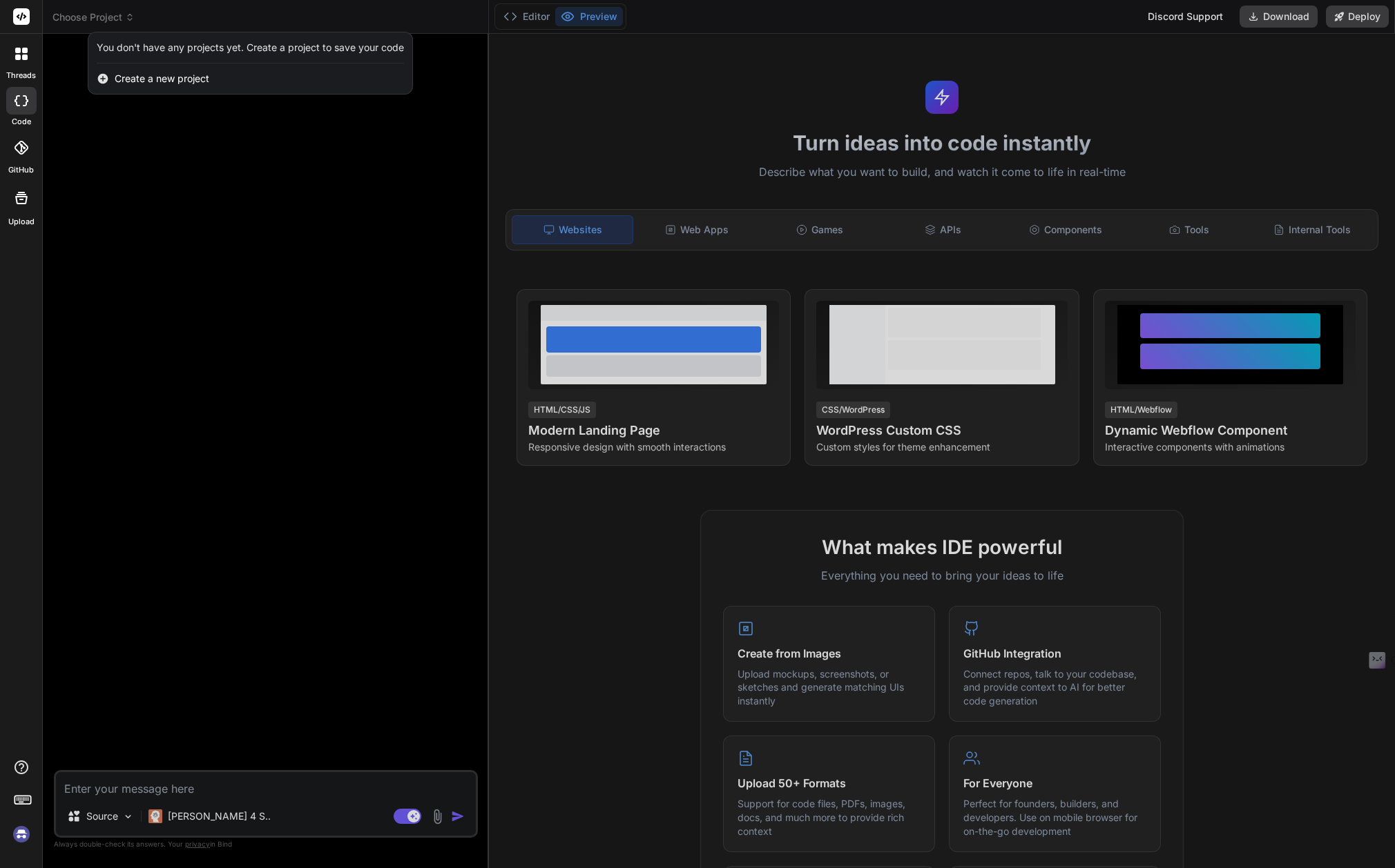
click at [126, 18] on div at bounding box center [697, 434] width 1395 height 868
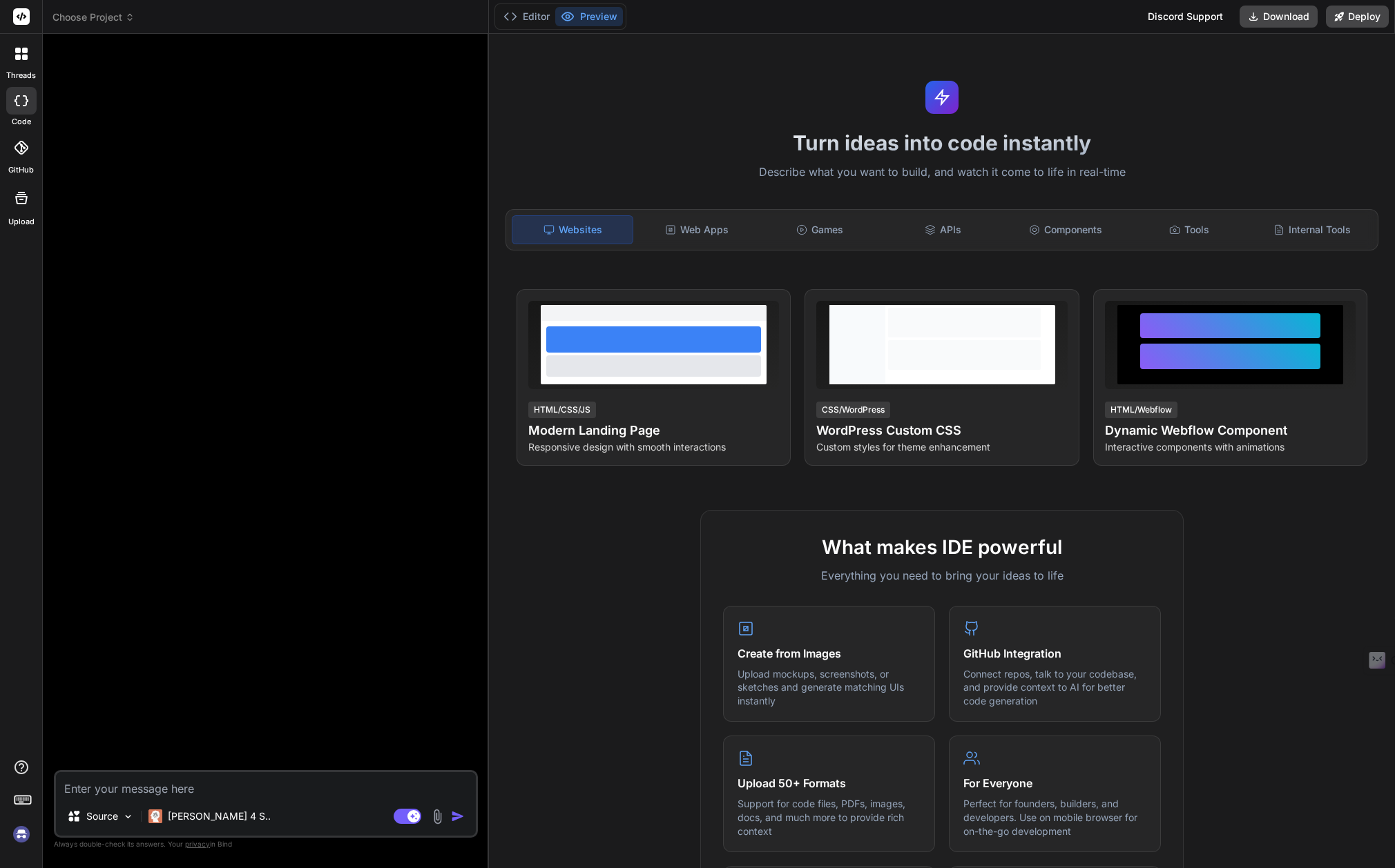
click at [126, 18] on icon at bounding box center [129, 17] width 10 height 10
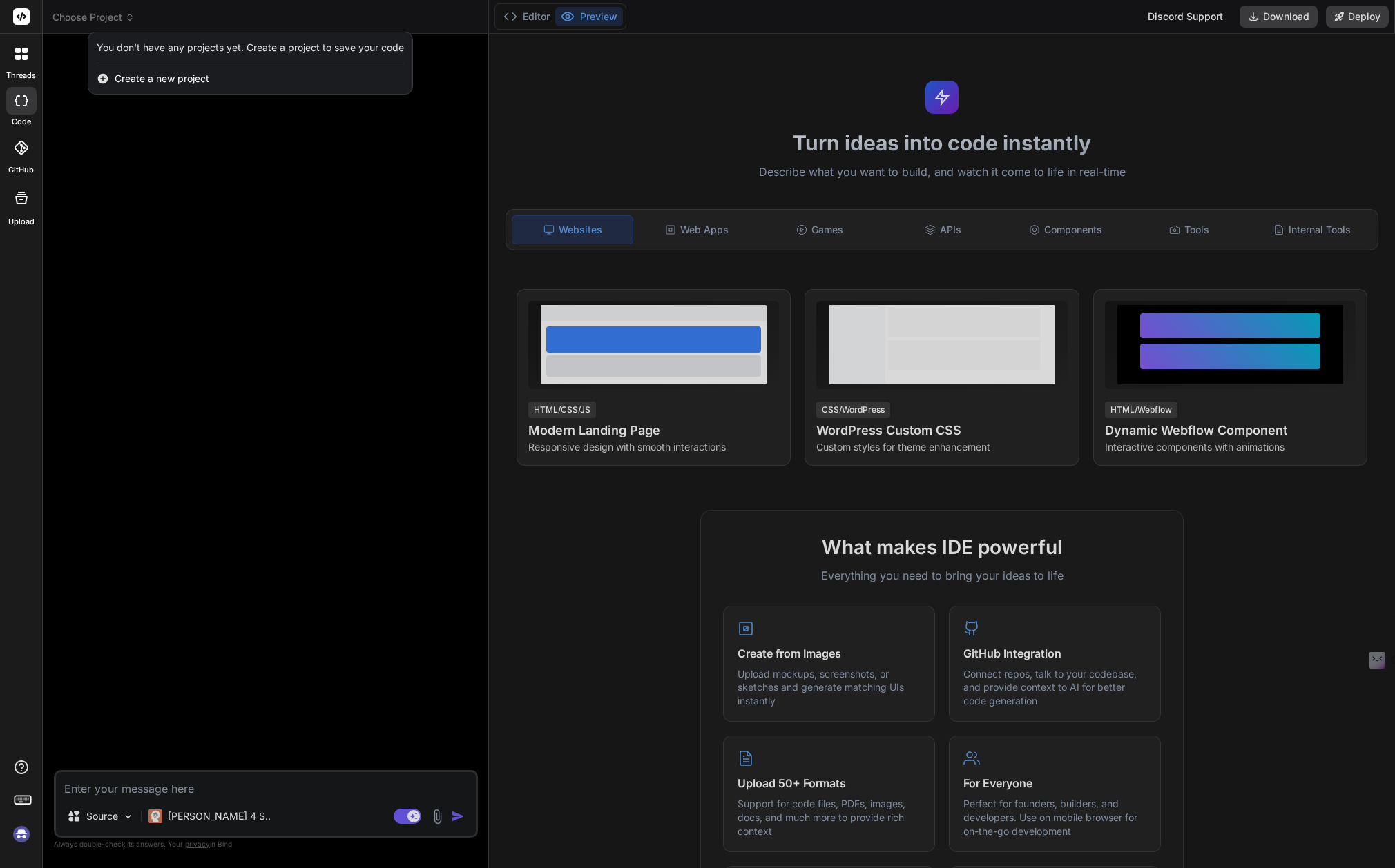
click at [116, 817] on div at bounding box center [697, 434] width 1395 height 868
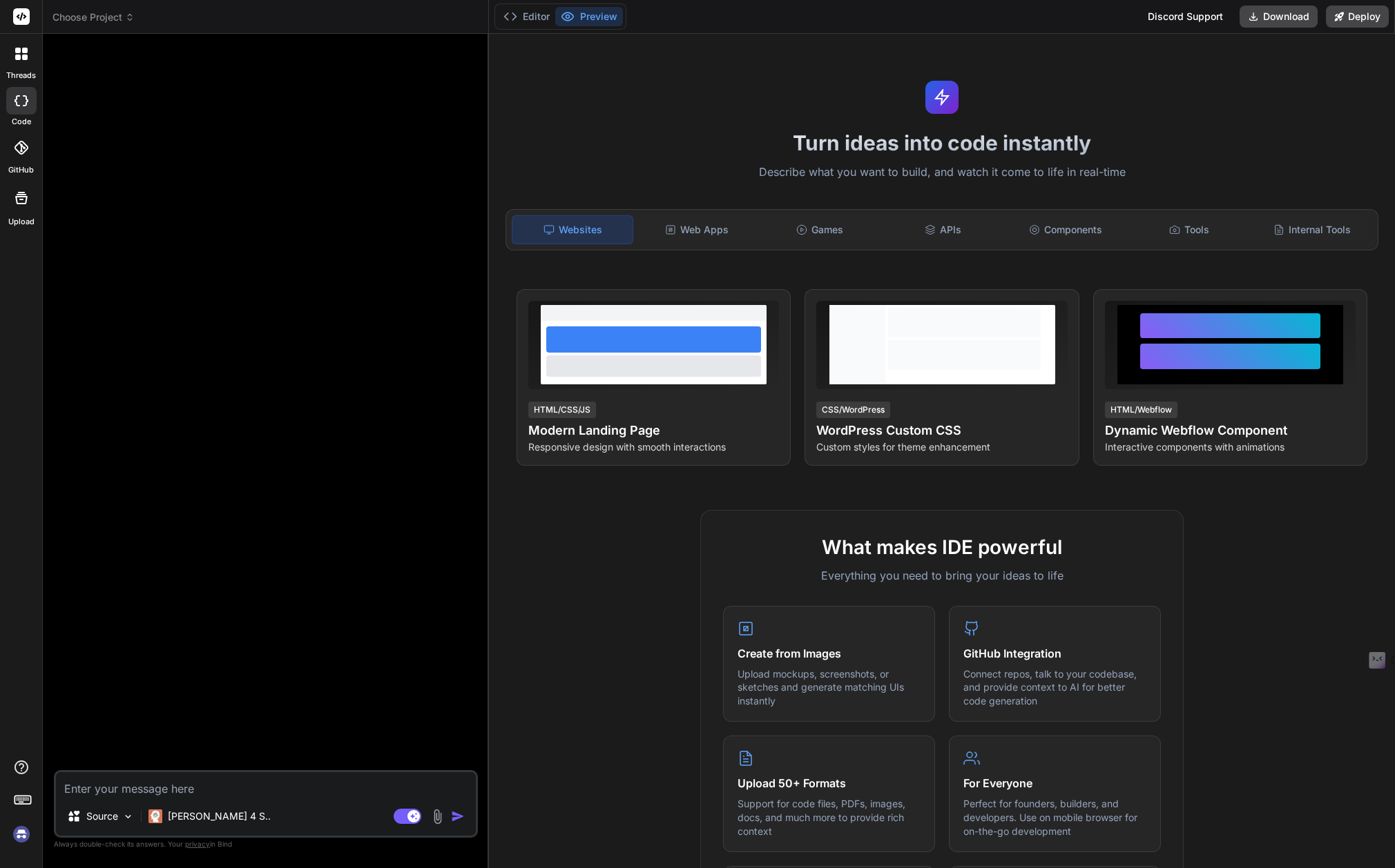
click at [116, 817] on p "Source" at bounding box center [101, 817] width 32 height 14
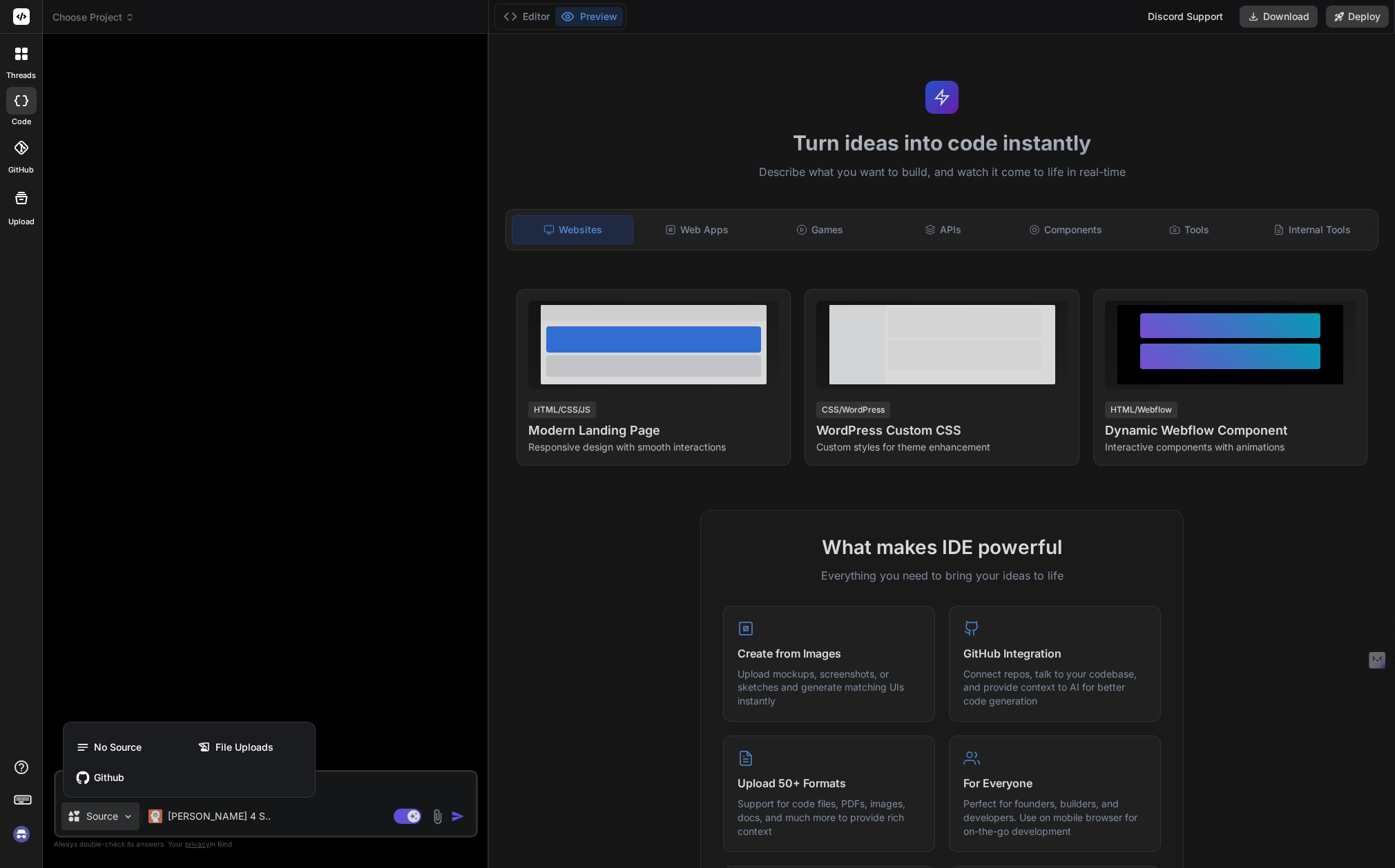
click at [19, 201] on icon at bounding box center [21, 198] width 17 height 17
click at [127, 17] on div at bounding box center [697, 434] width 1395 height 868
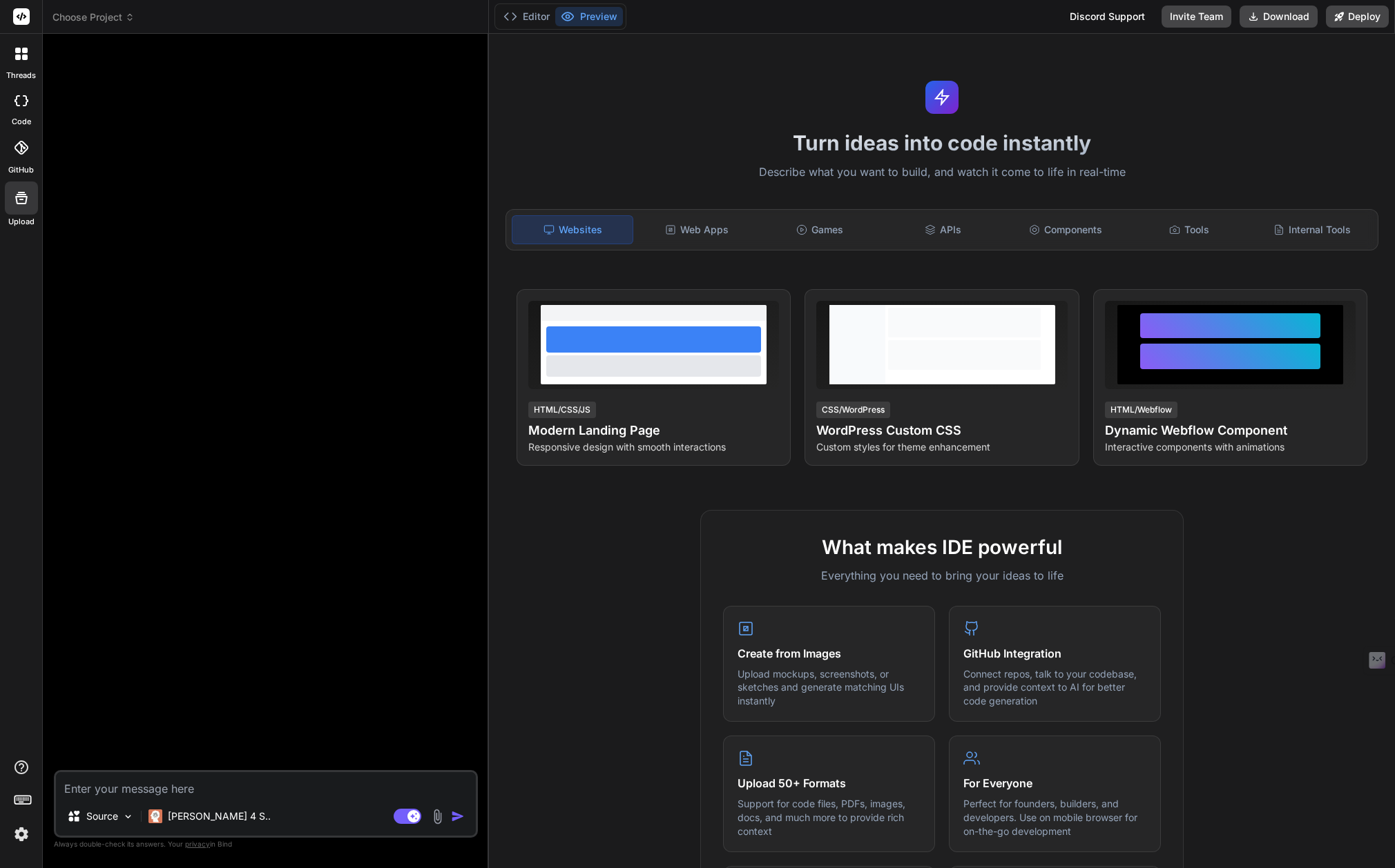
click at [127, 17] on icon at bounding box center [129, 17] width 10 height 10
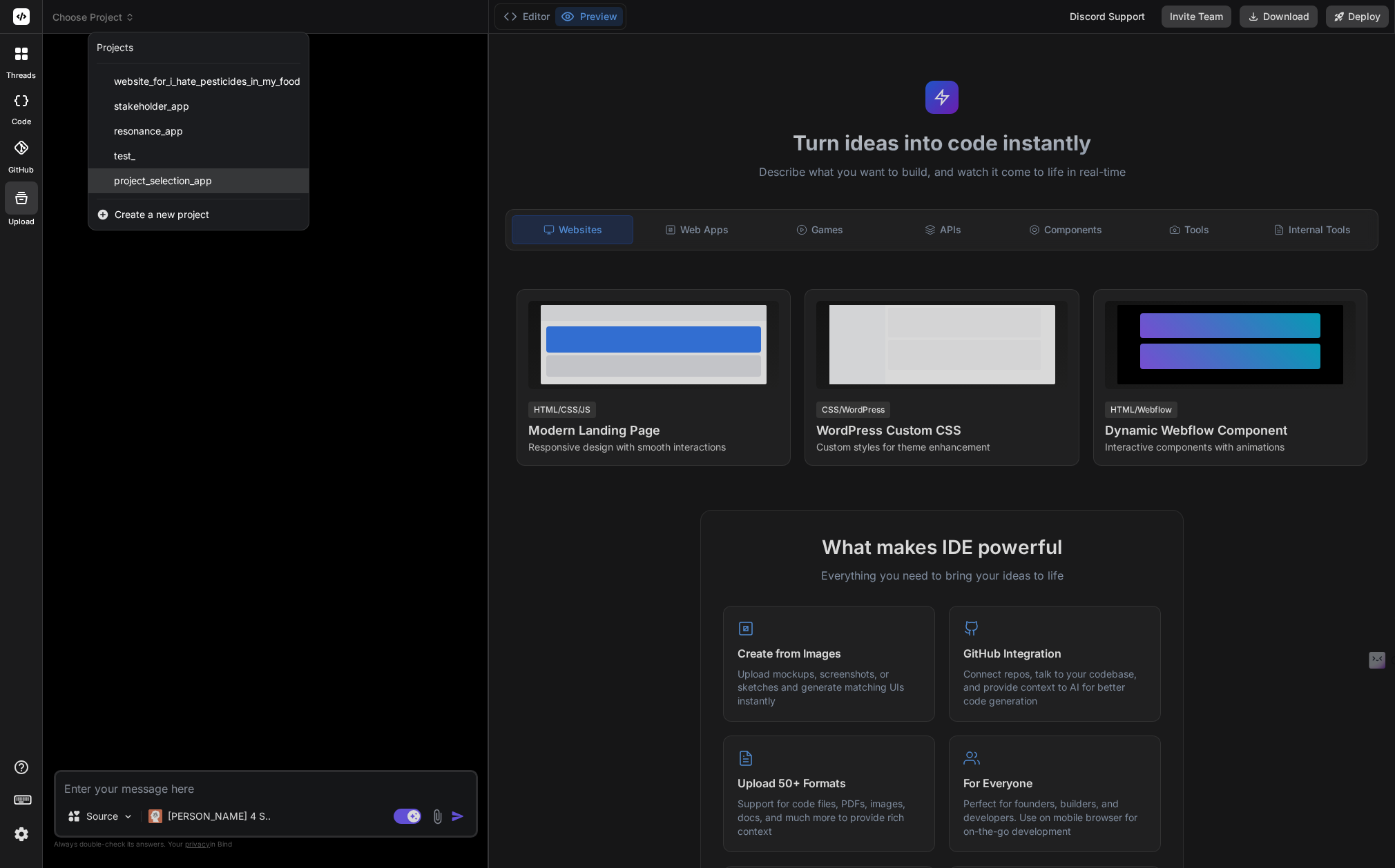
click at [146, 184] on span "project_selection_app" at bounding box center [163, 181] width 98 height 14
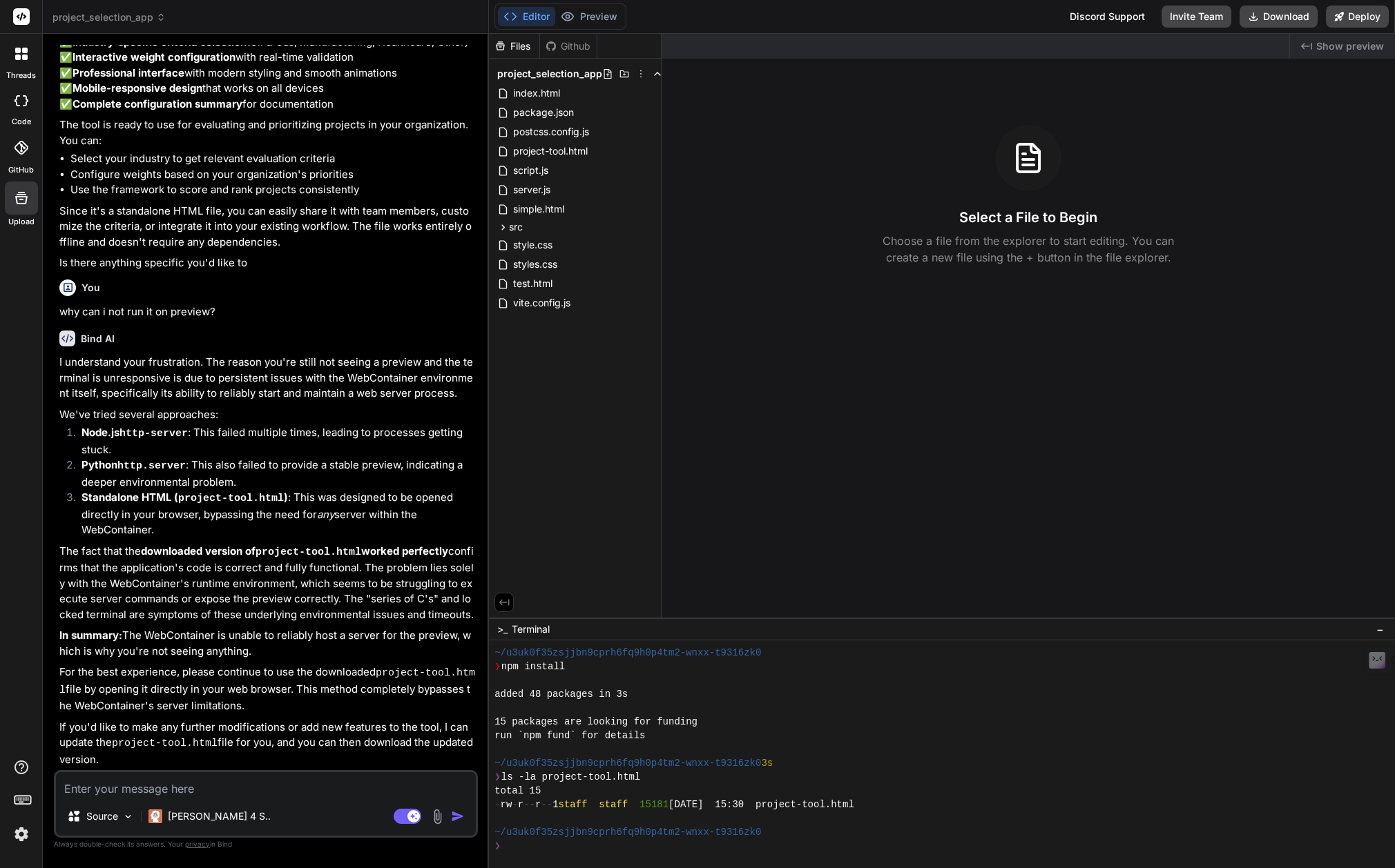
scroll to position [2260, 0]
click at [525, 85] on span "index.html" at bounding box center [537, 93] width 50 height 17
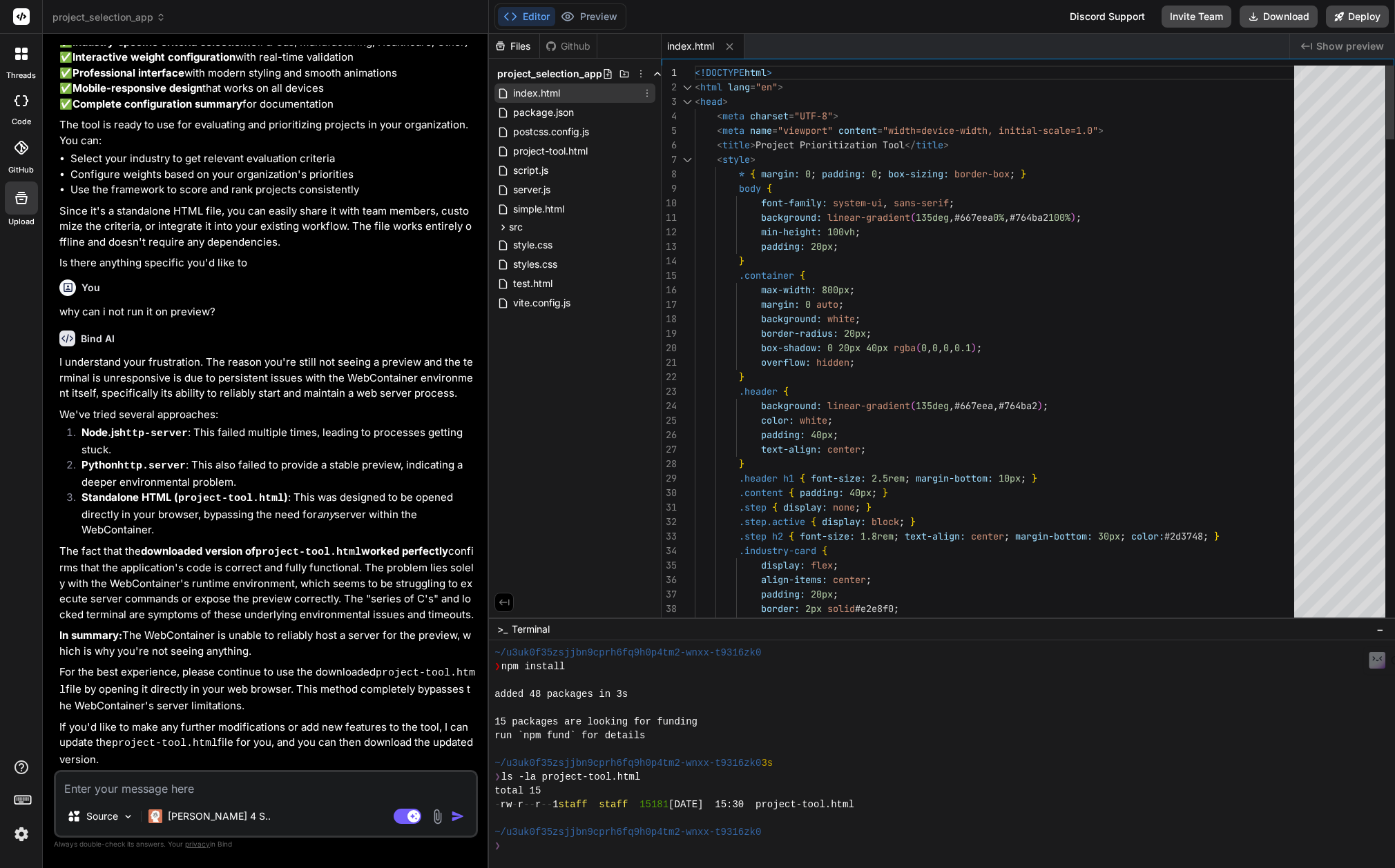
type textarea "x"
click at [119, 792] on textarea at bounding box center [265, 785] width 420 height 25
click at [519, 845] on div "❯" at bounding box center [935, 846] width 882 height 14
click at [23, 833] on img at bounding box center [21, 834] width 24 height 24
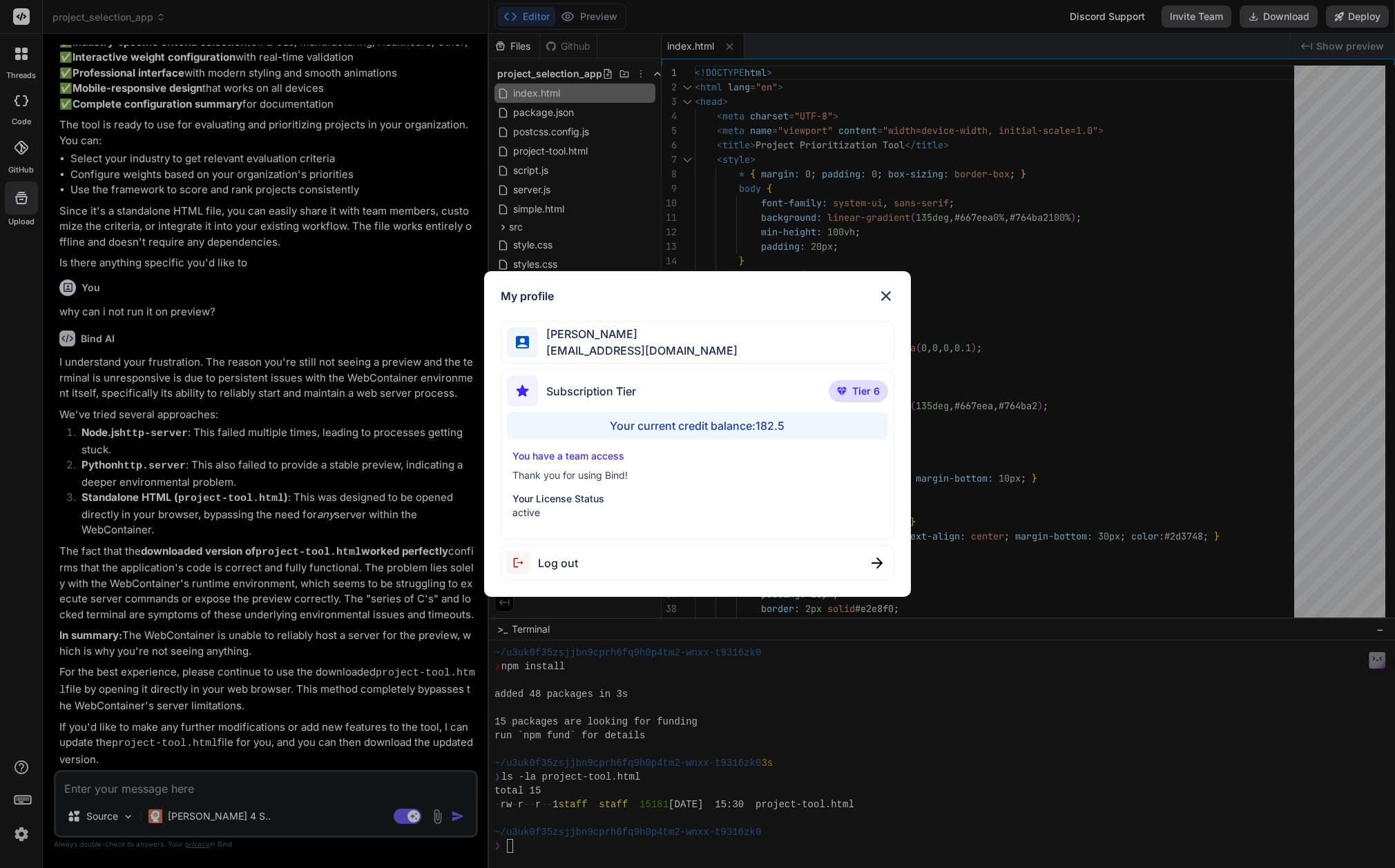
click at [1281, 762] on div "My profile Maria Milo mmemailhq@gmail.com Subscription Tier Tier 6 Your current…" at bounding box center [697, 434] width 1395 height 868
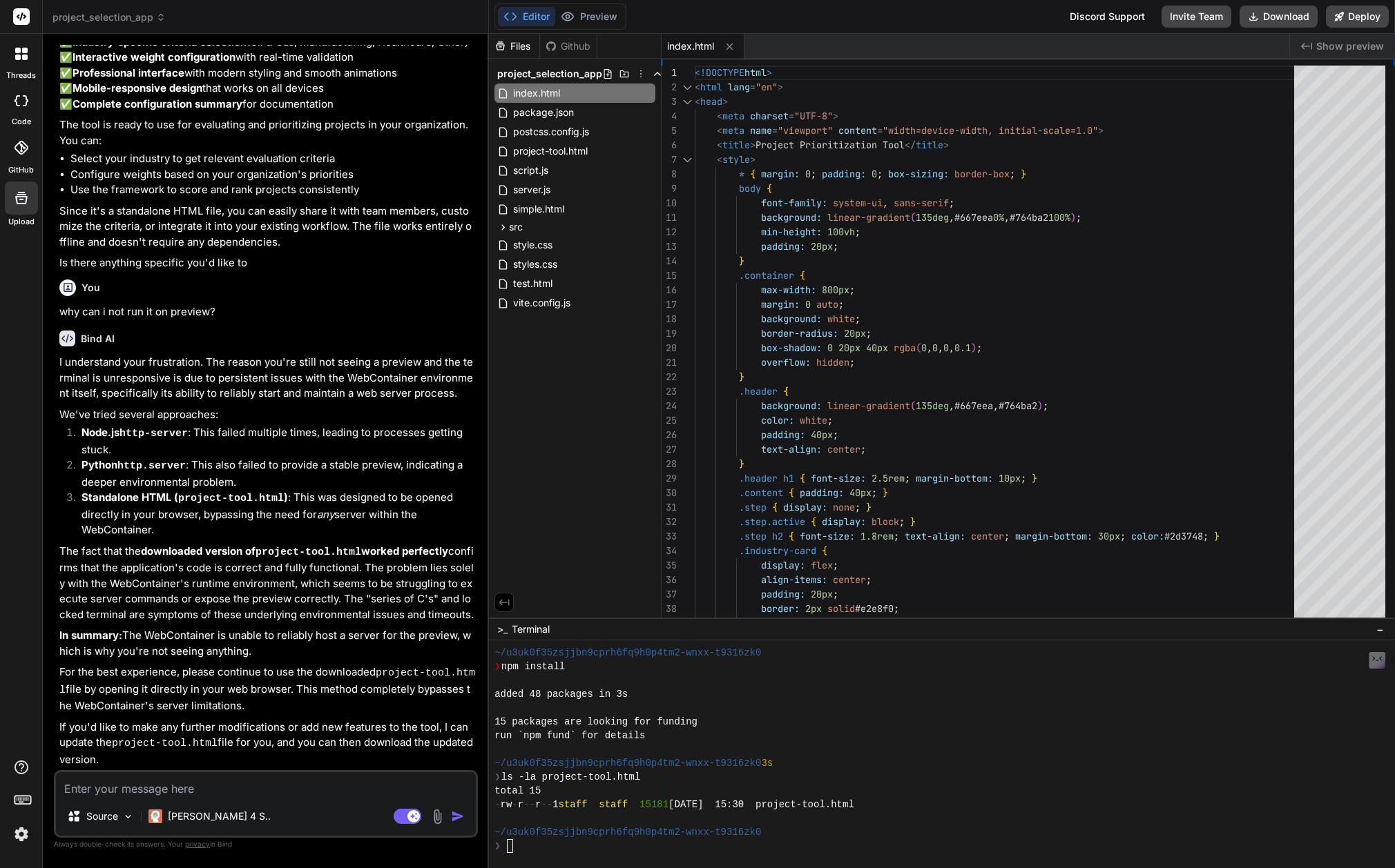
click at [563, 852] on div "❯" at bounding box center [935, 846] width 882 height 14
click at [536, 17] on button "Editor" at bounding box center [527, 16] width 57 height 19
click at [598, 853] on div "❯" at bounding box center [935, 846] width 882 height 14
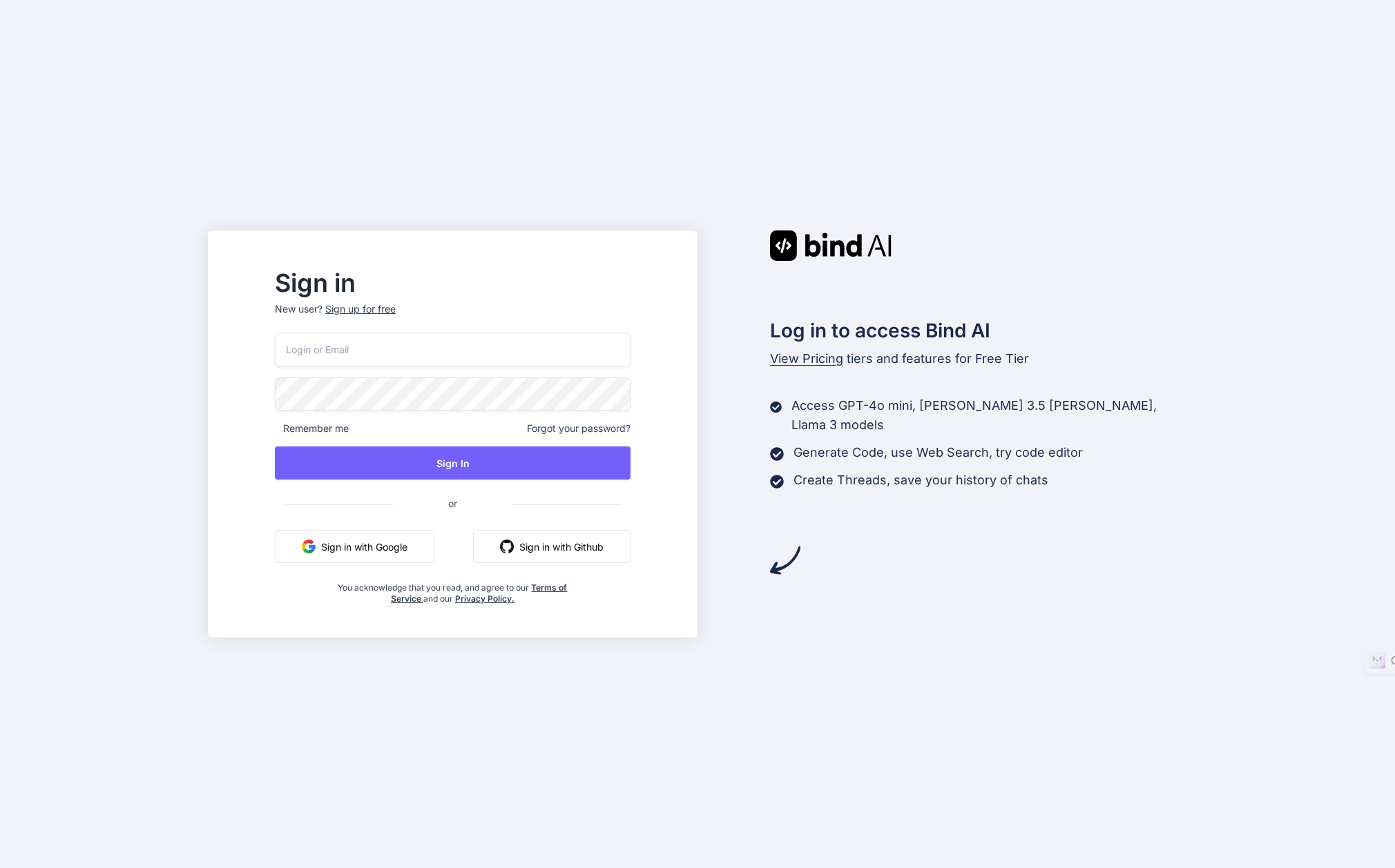
type input "[EMAIL_ADDRESS][DOMAIN_NAME]"
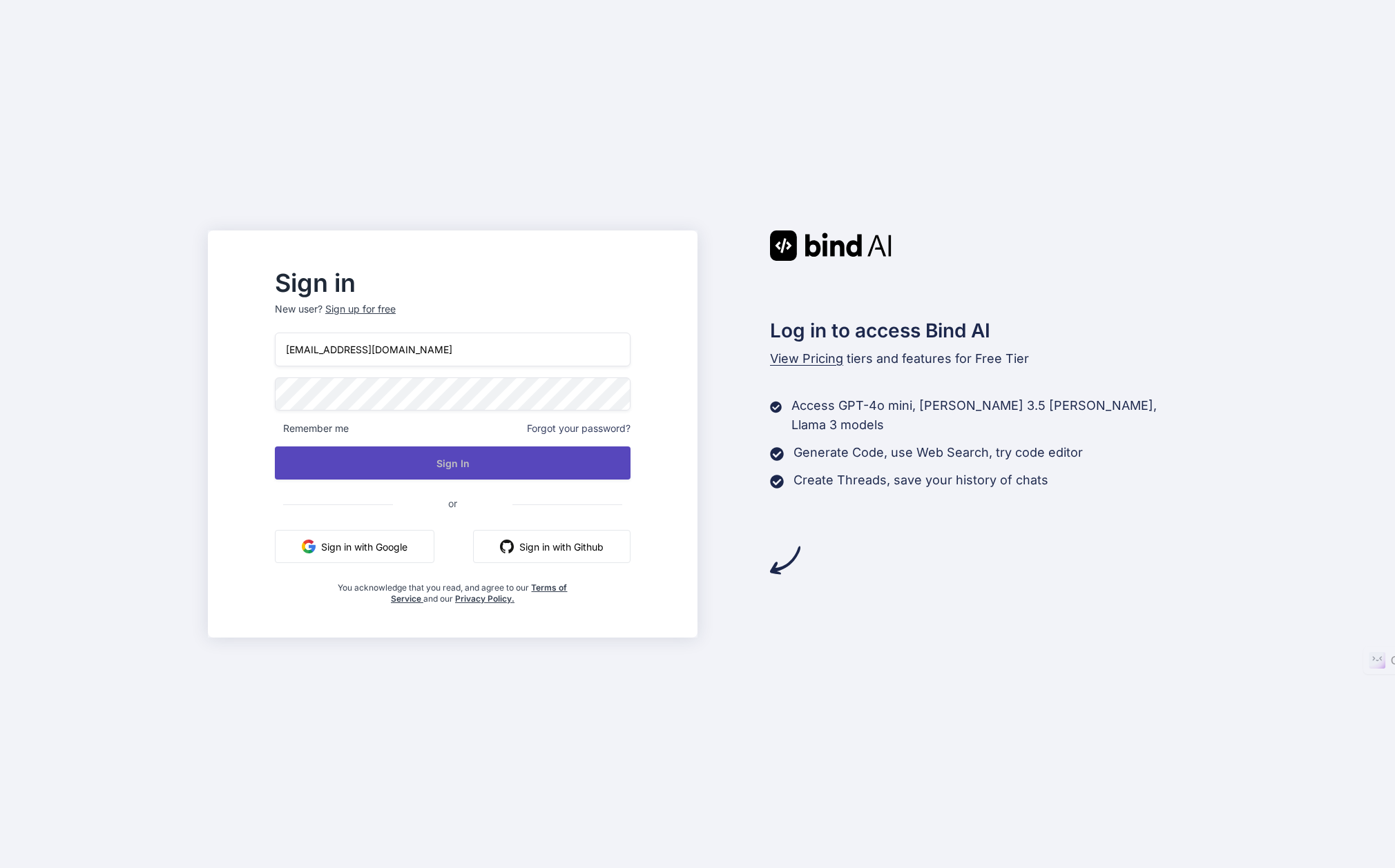
click at [471, 463] on button "Sign In" at bounding box center [453, 463] width 356 height 33
